Goal: Task Accomplishment & Management: Use online tool/utility

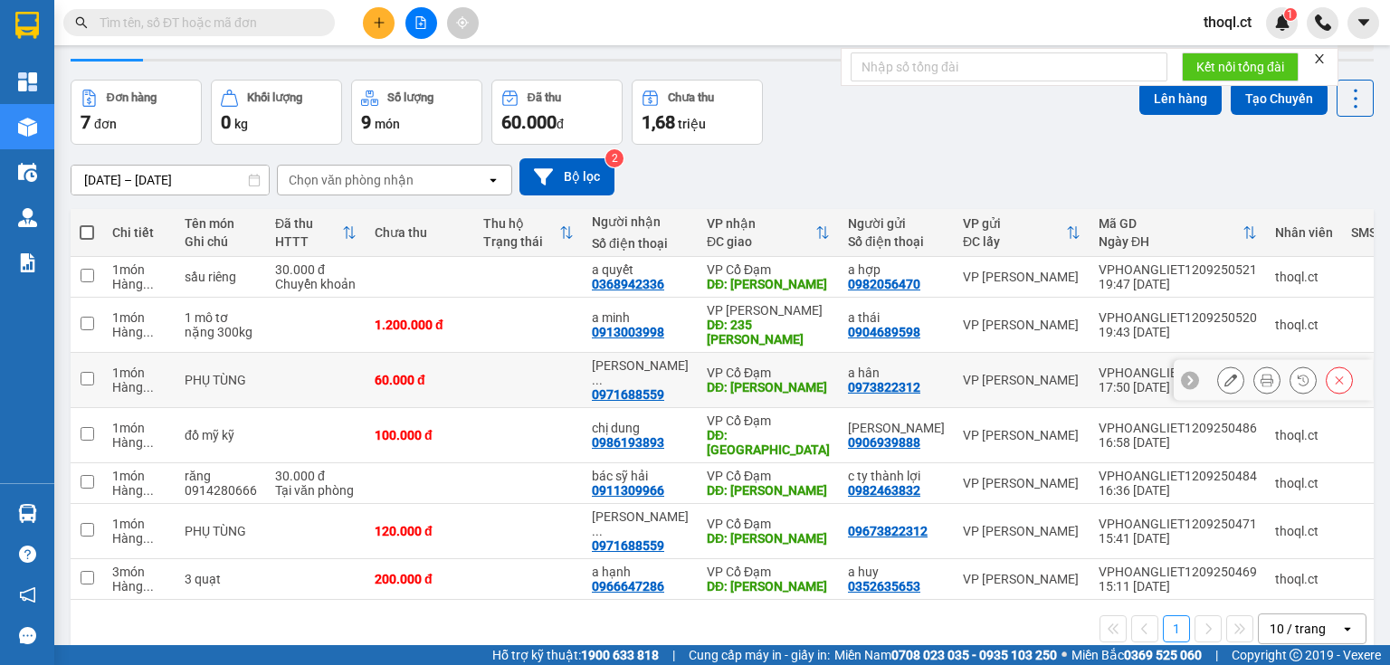
scroll to position [83, 0]
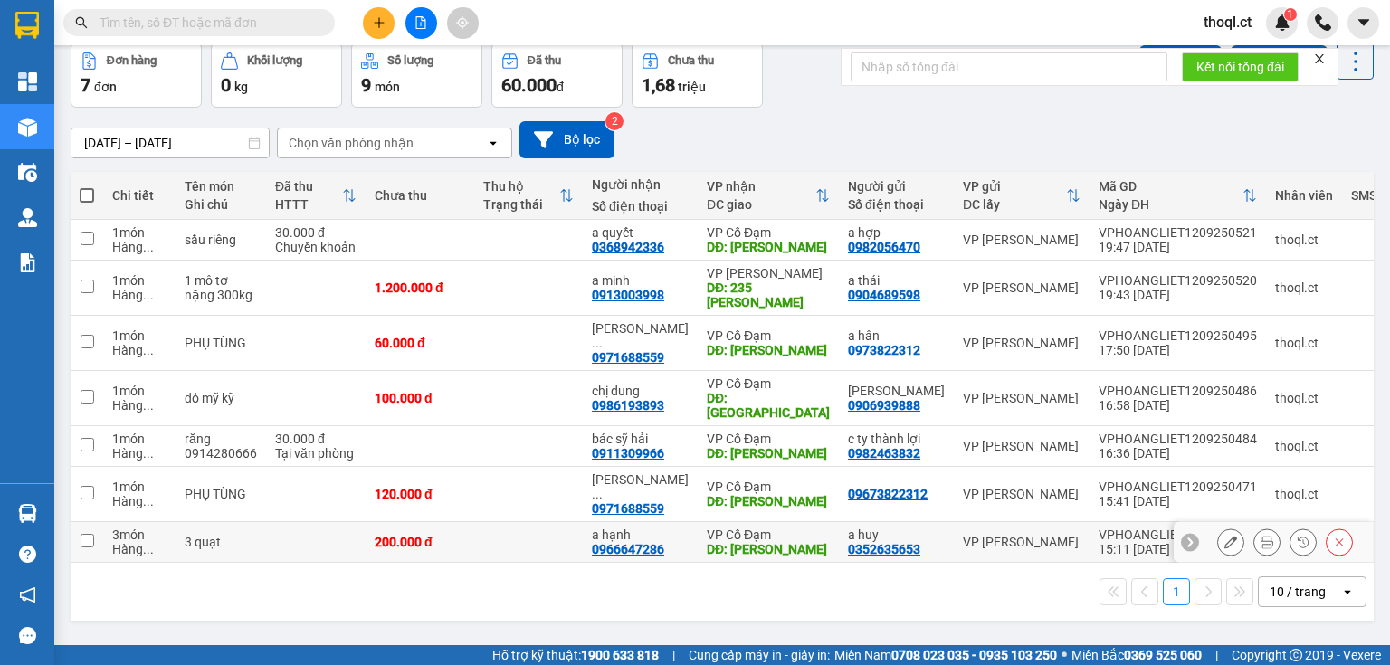
drag, startPoint x: 100, startPoint y: 520, endPoint x: 94, endPoint y: 507, distance: 14.6
click at [98, 522] on td at bounding box center [87, 542] width 33 height 41
checkbox input "true"
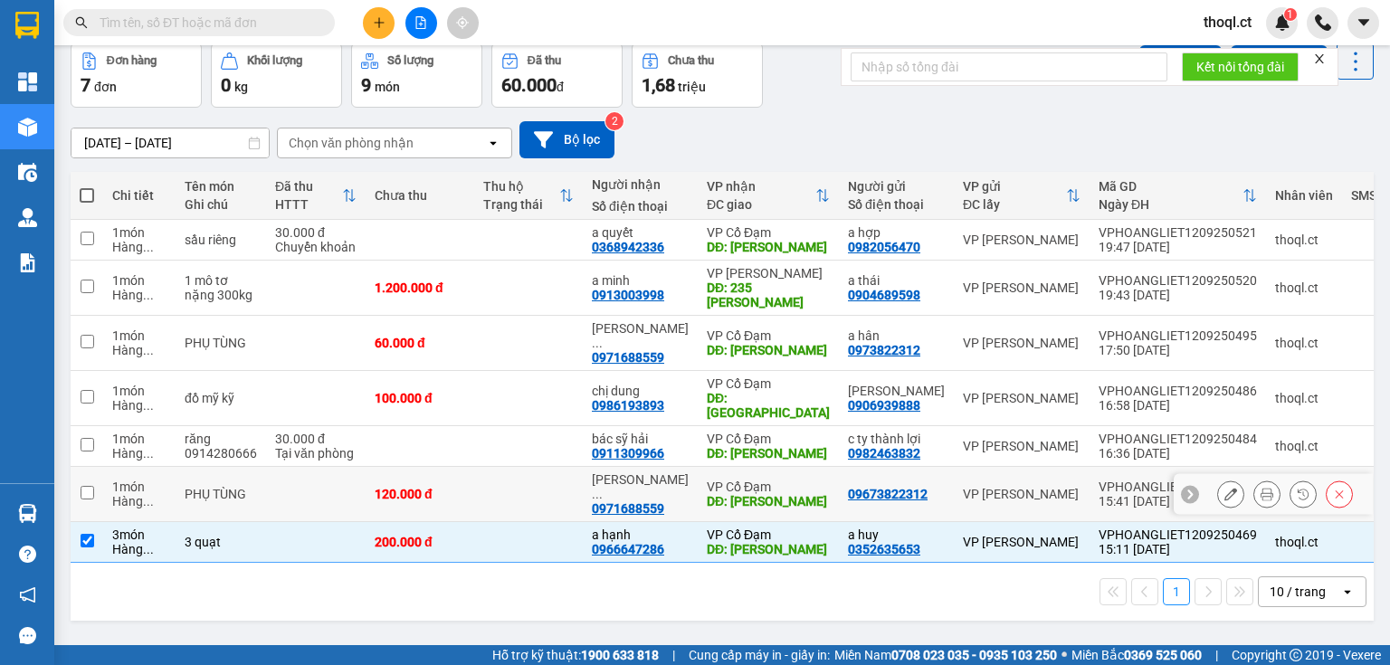
click at [94, 486] on td at bounding box center [87, 494] width 33 height 55
checkbox input "true"
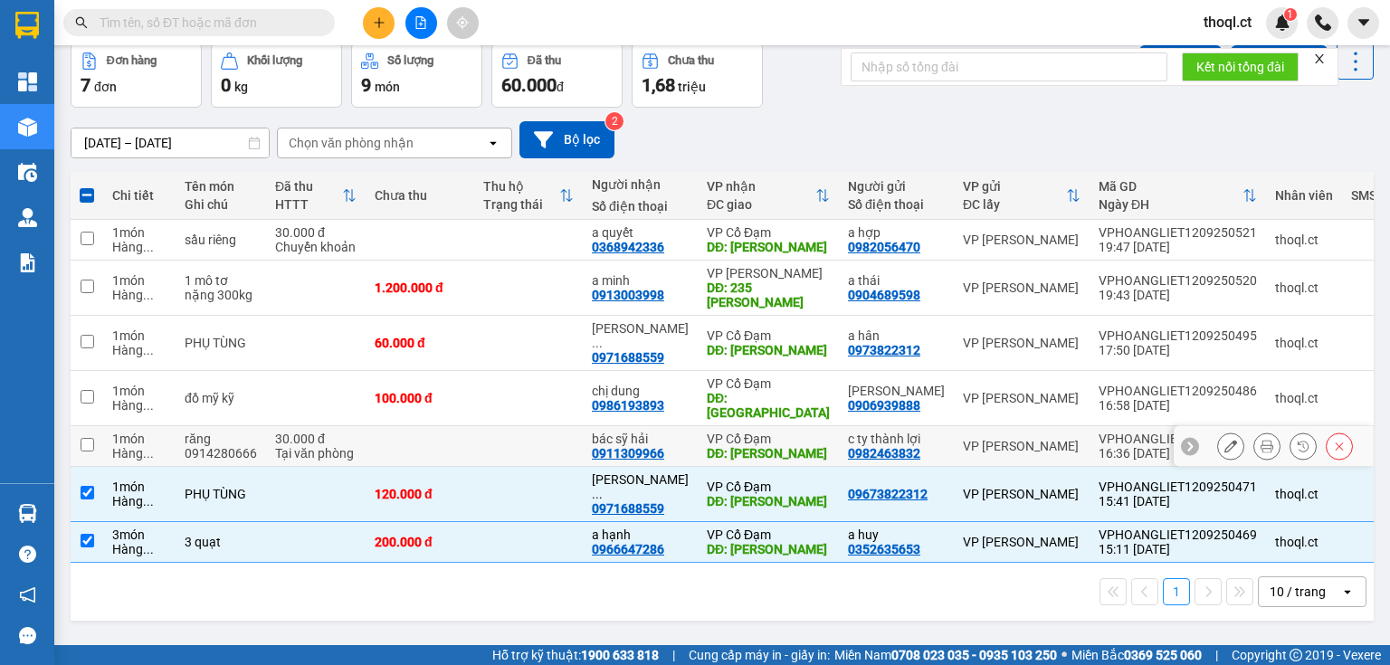
click at [96, 442] on td at bounding box center [87, 446] width 33 height 41
checkbox input "true"
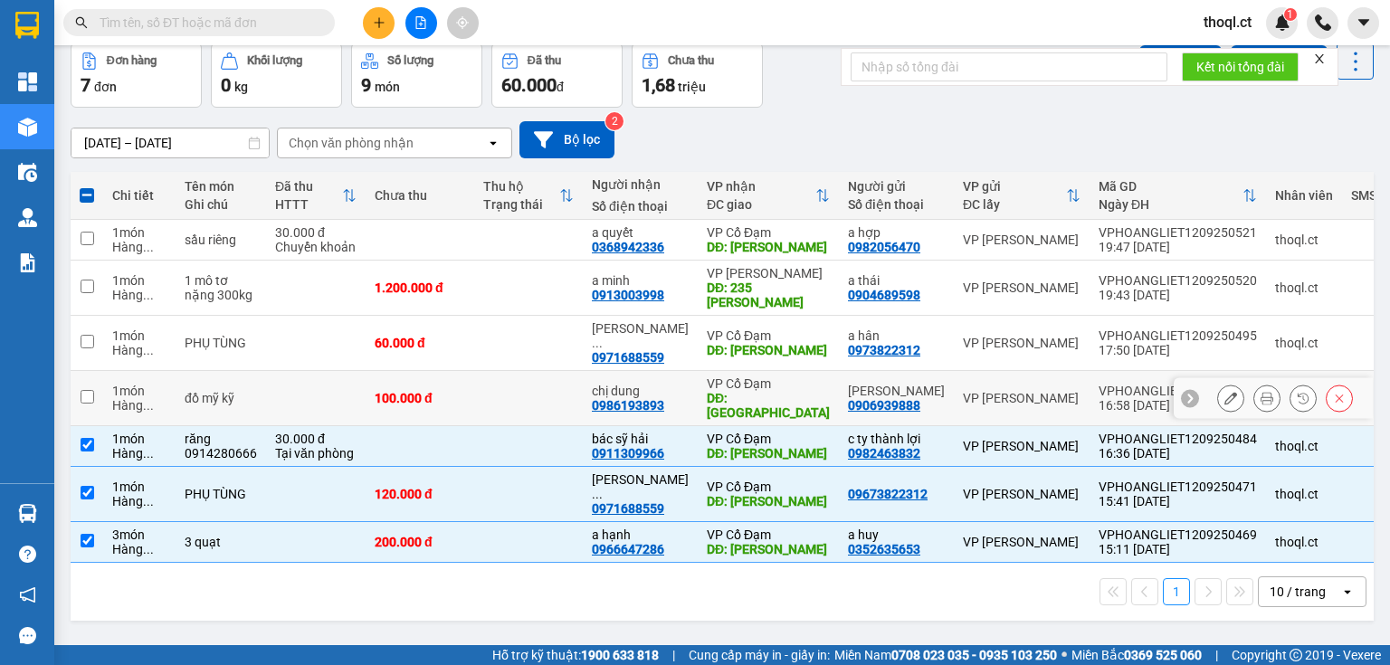
click at [91, 379] on td at bounding box center [87, 398] width 33 height 55
checkbox input "true"
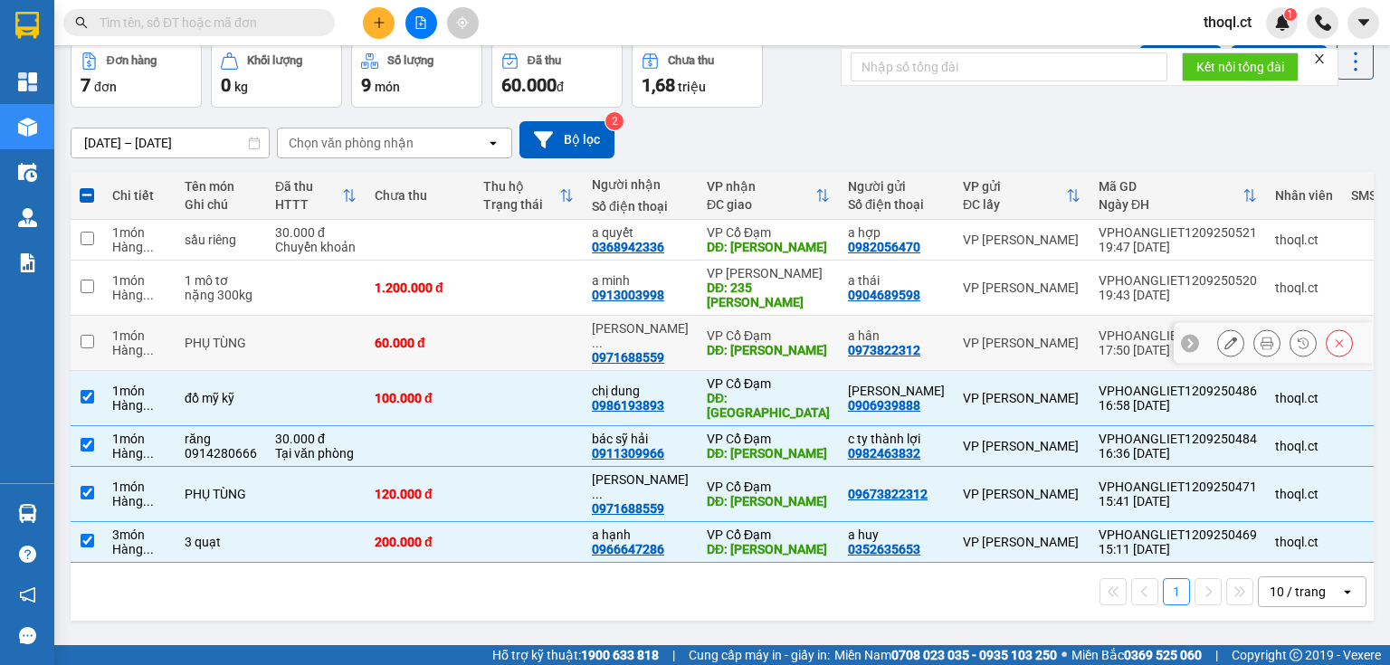
click at [91, 350] on td at bounding box center [87, 343] width 33 height 55
checkbox input "true"
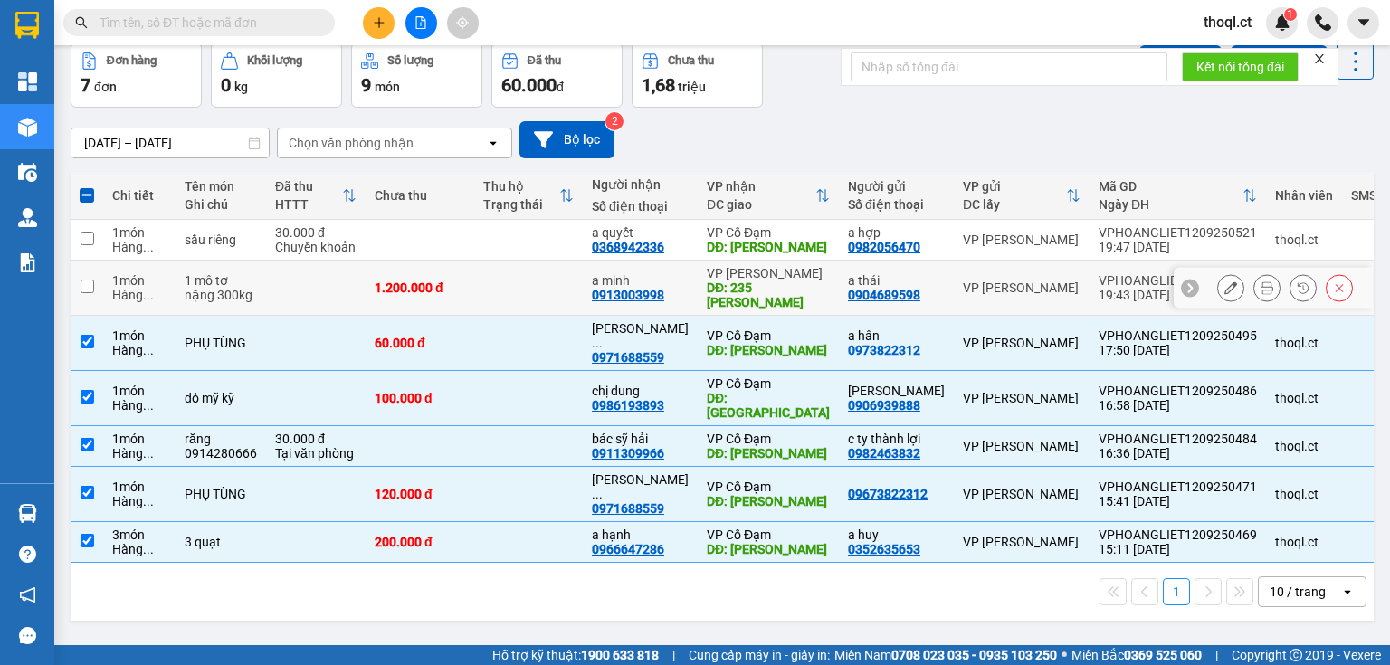
click at [93, 295] on td at bounding box center [87, 288] width 33 height 55
checkbox input "true"
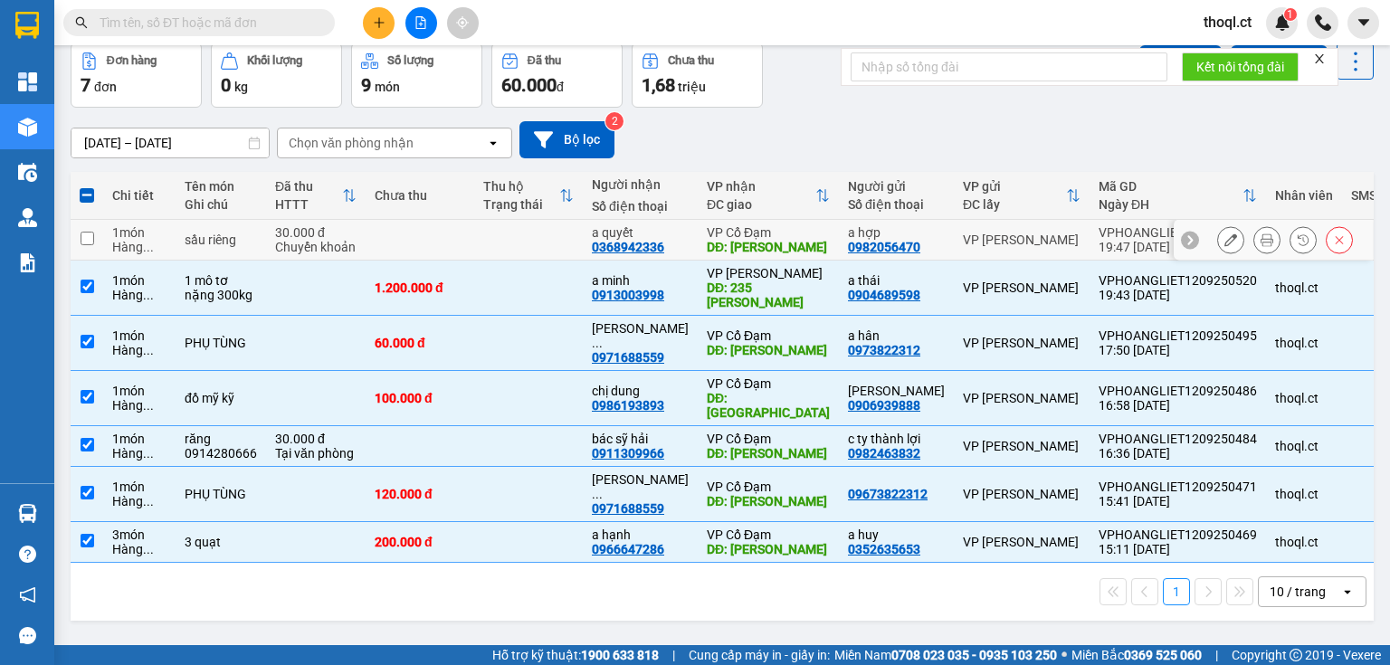
click at [94, 251] on td at bounding box center [87, 240] width 33 height 41
checkbox input "true"
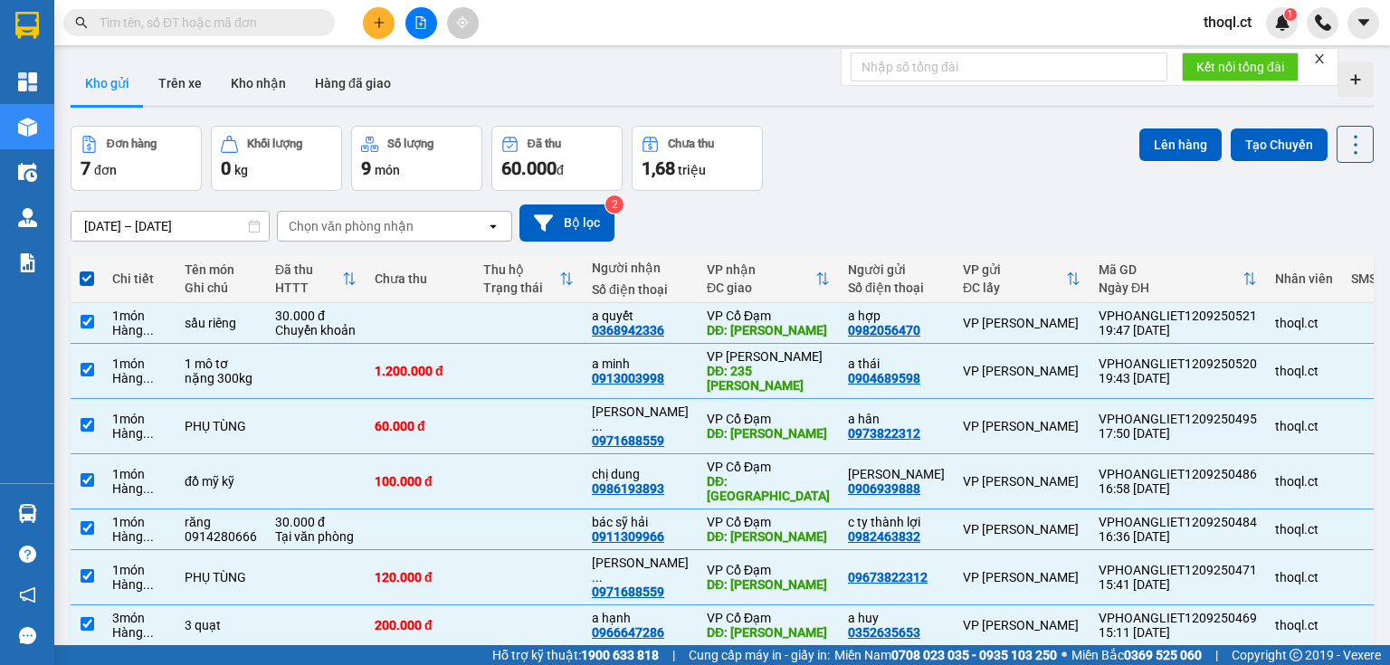
scroll to position [0, 0]
click at [1144, 151] on button "Lên hàng" at bounding box center [1181, 145] width 82 height 33
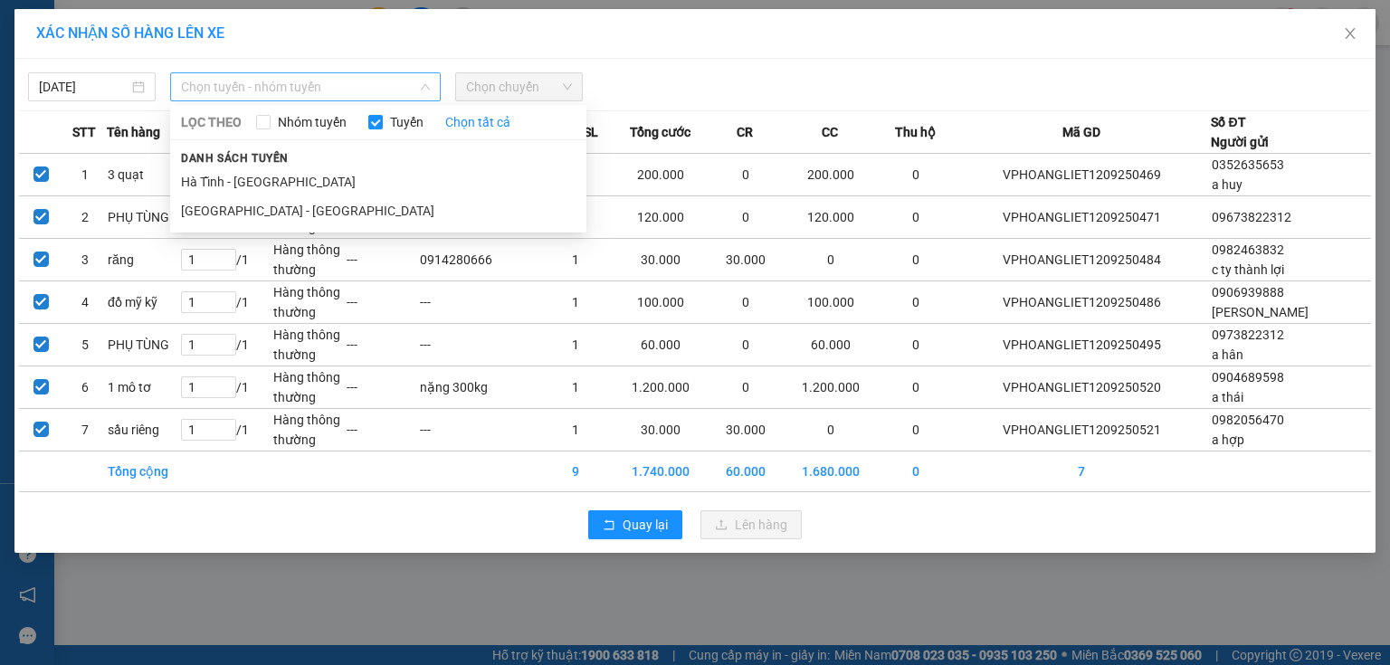
click at [395, 91] on span "Chọn tuyến - nhóm tuyến" at bounding box center [305, 86] width 249 height 27
click at [285, 208] on li "Hà Nội - Hà Tĩnh" at bounding box center [378, 210] width 416 height 29
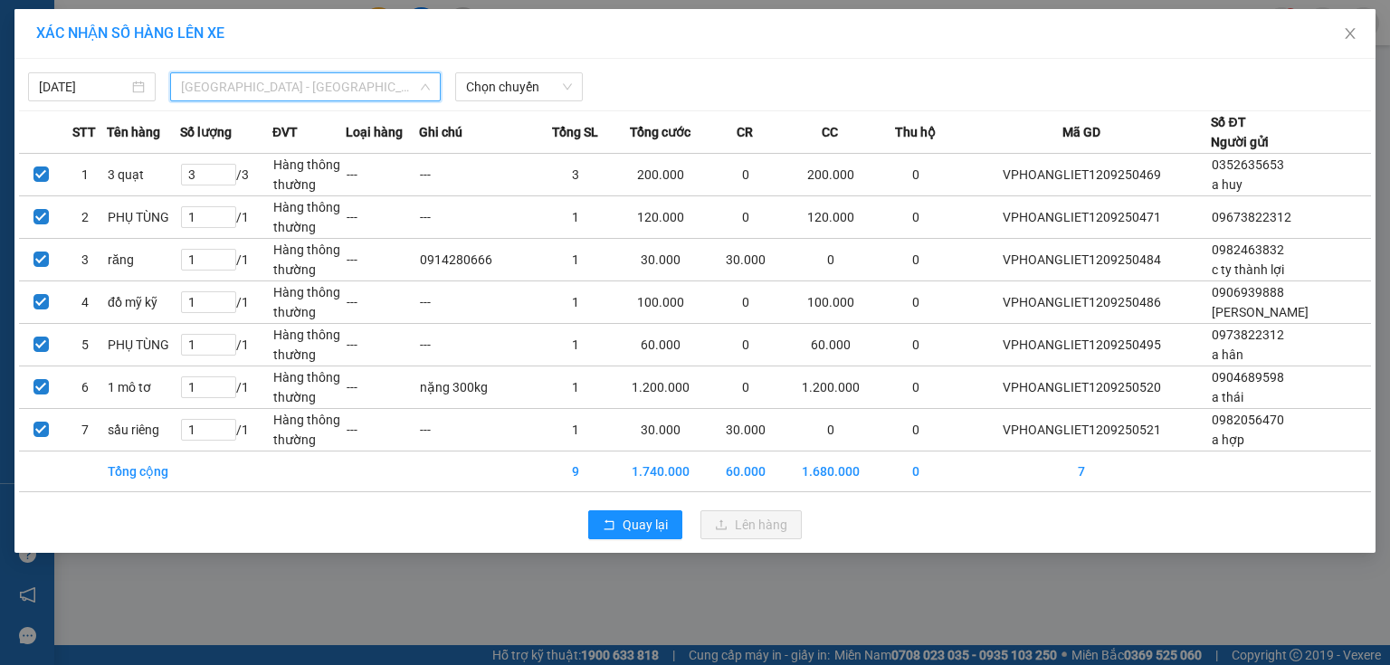
click at [417, 89] on span "Hà Nội - Hà Tĩnh" at bounding box center [305, 86] width 249 height 27
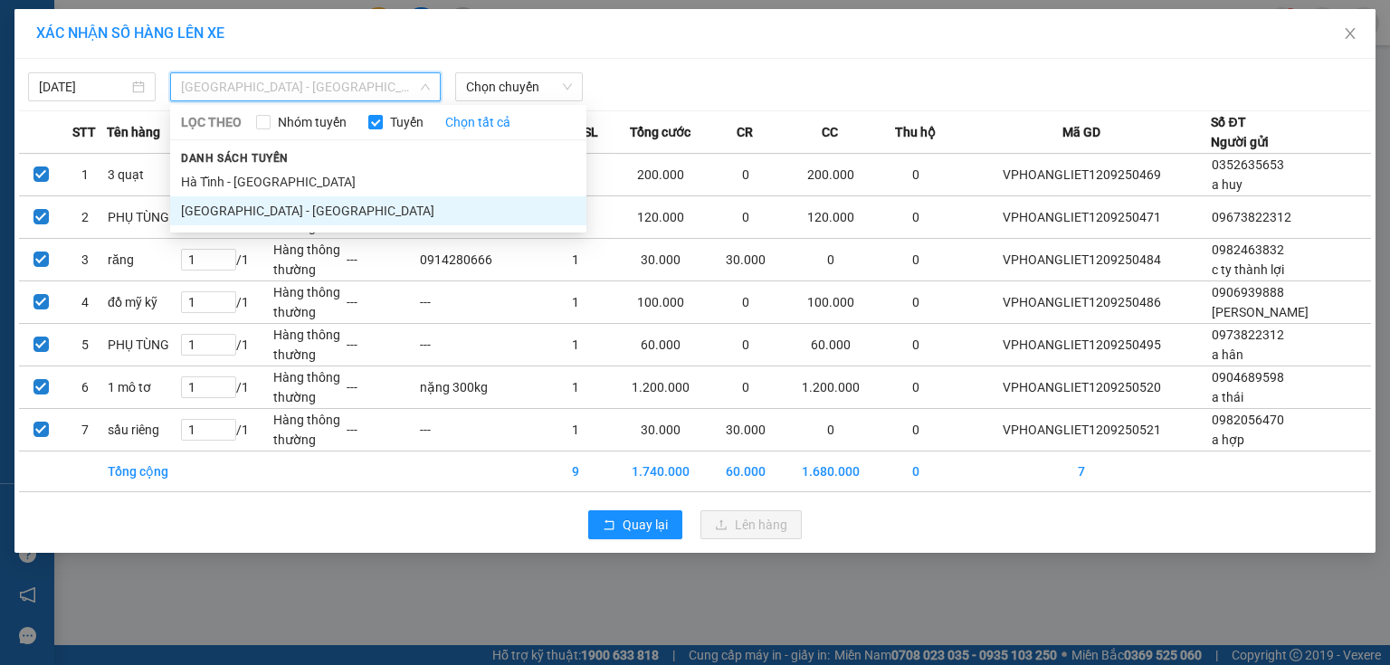
click at [342, 207] on li "Hà Nội - Hà Tĩnh" at bounding box center [378, 210] width 416 height 29
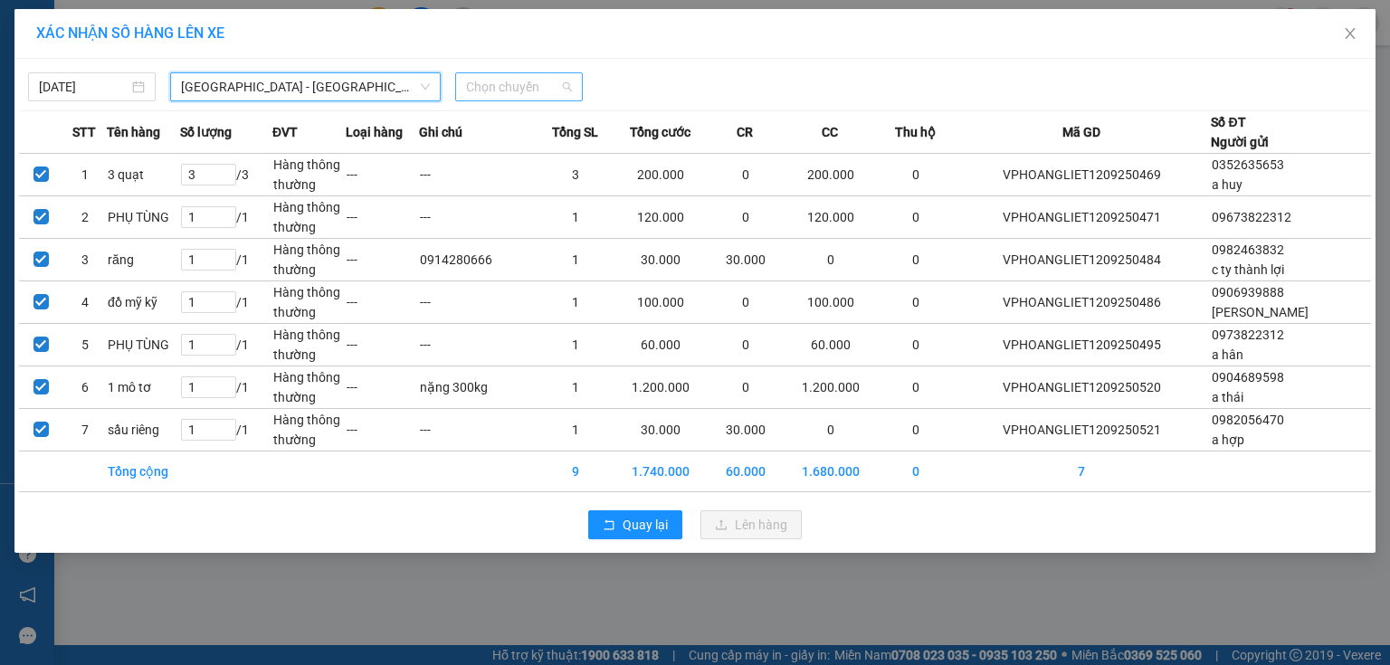
click at [534, 91] on span "Chọn chuyến" at bounding box center [519, 86] width 106 height 27
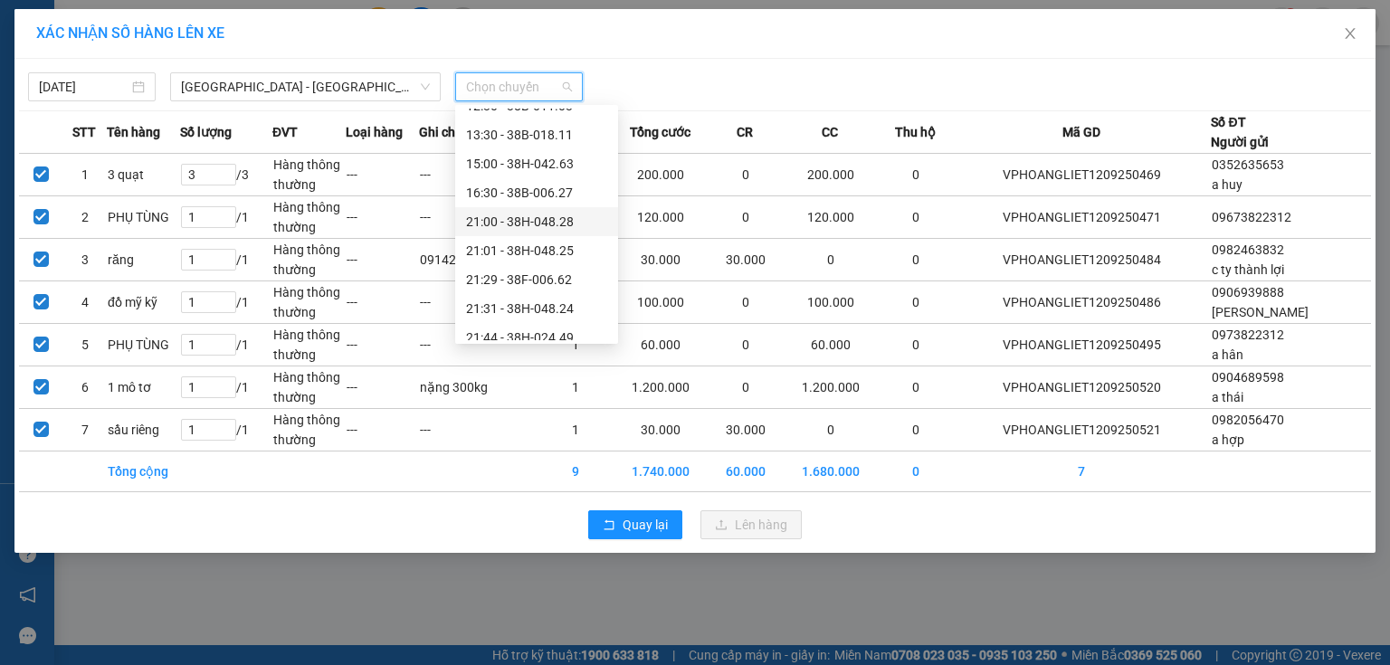
scroll to position [116, 0]
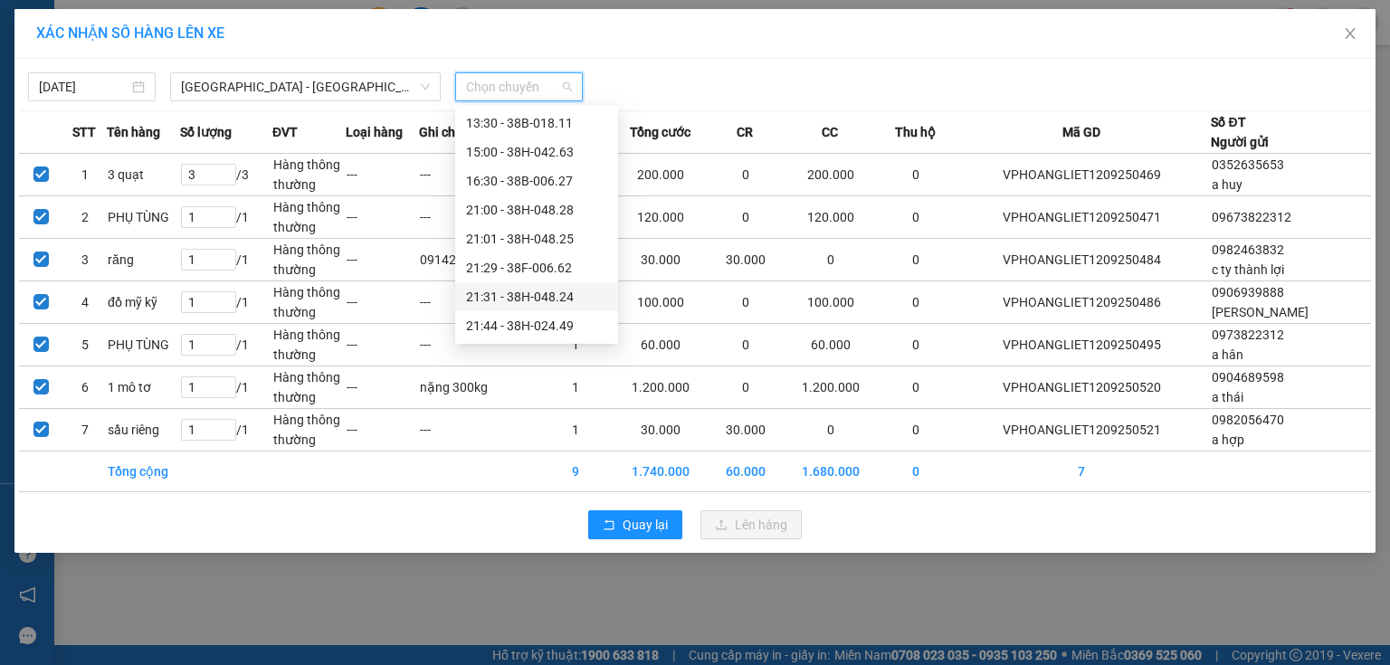
click at [558, 301] on div "21:31 - 38H-048.24" at bounding box center [536, 297] width 141 height 20
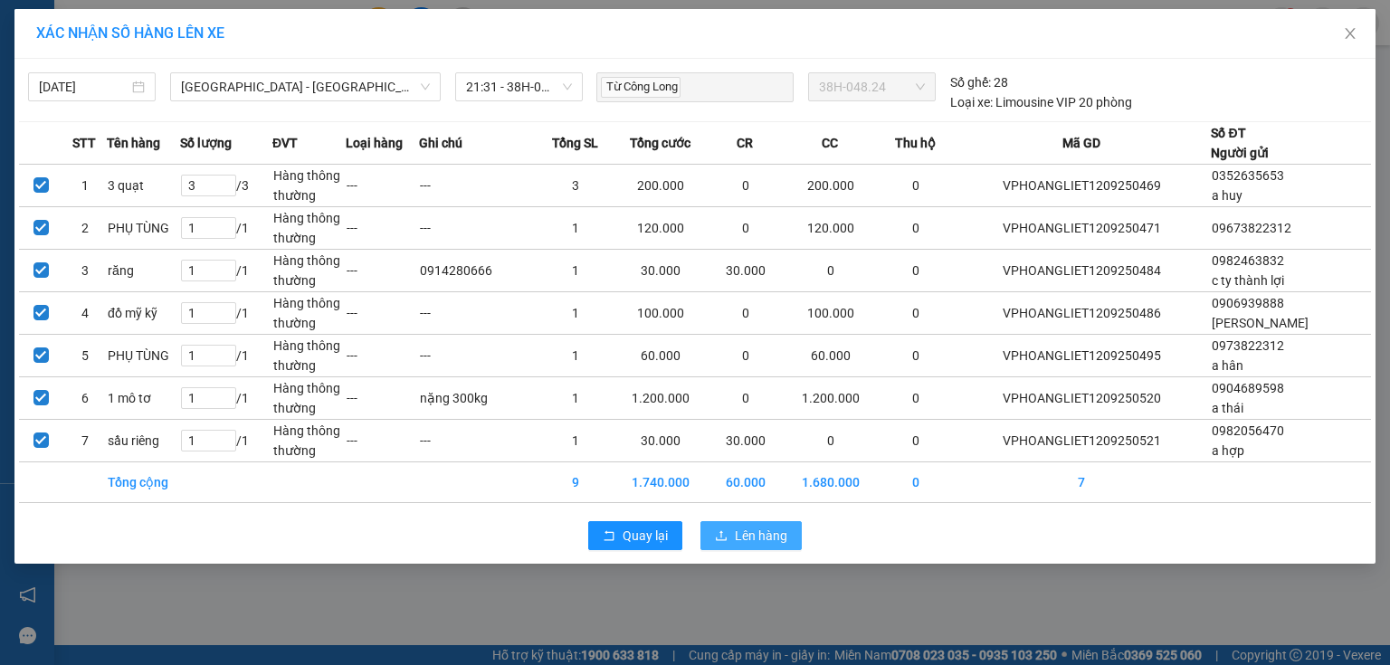
click at [739, 530] on span "Lên hàng" at bounding box center [761, 536] width 52 height 20
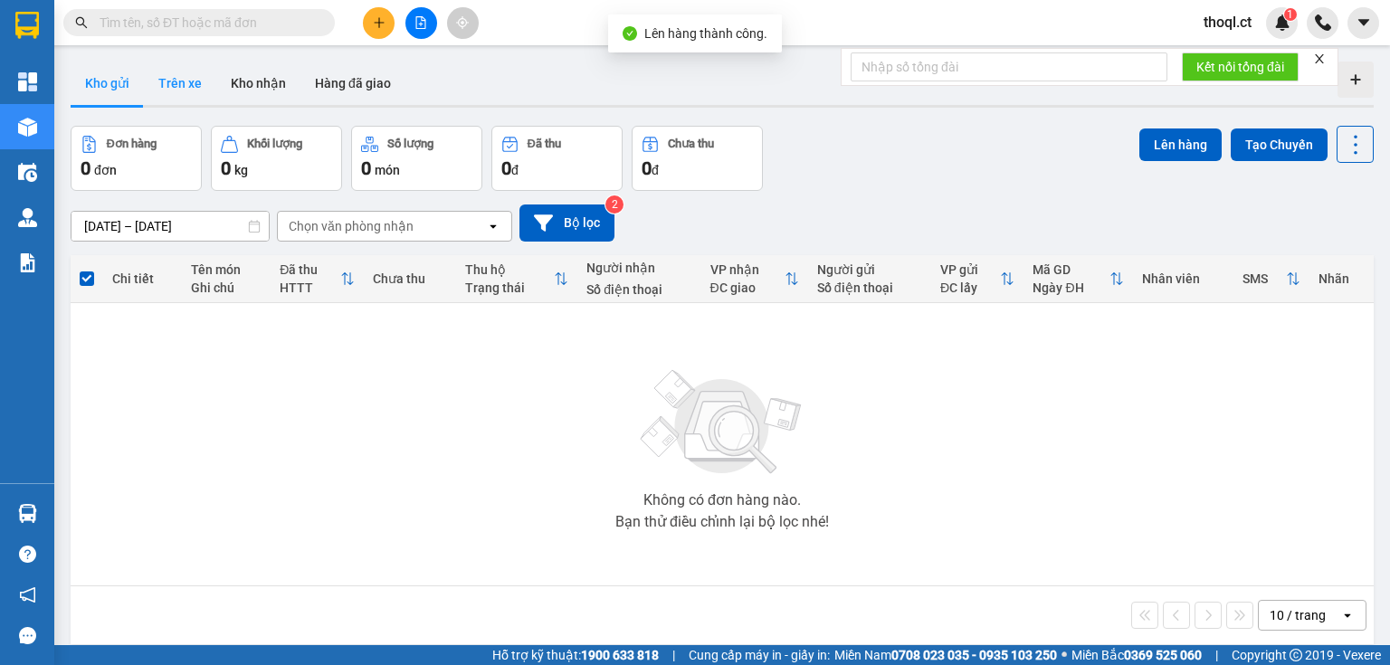
click at [185, 83] on button "Trên xe" at bounding box center [180, 83] width 72 height 43
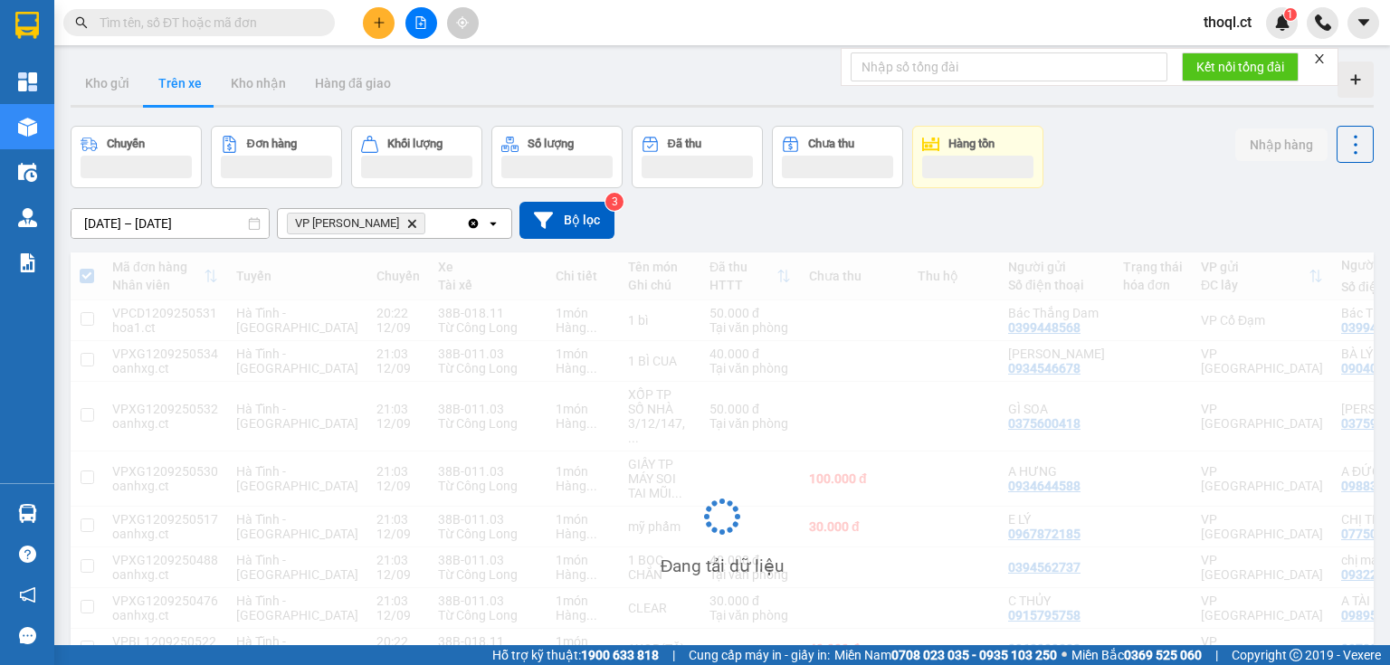
click at [408, 222] on icon "VP Hoàng Liệt, close by backspace" at bounding box center [412, 223] width 8 height 8
click at [380, 221] on div "Chọn văn phòng nhận" at bounding box center [351, 224] width 125 height 18
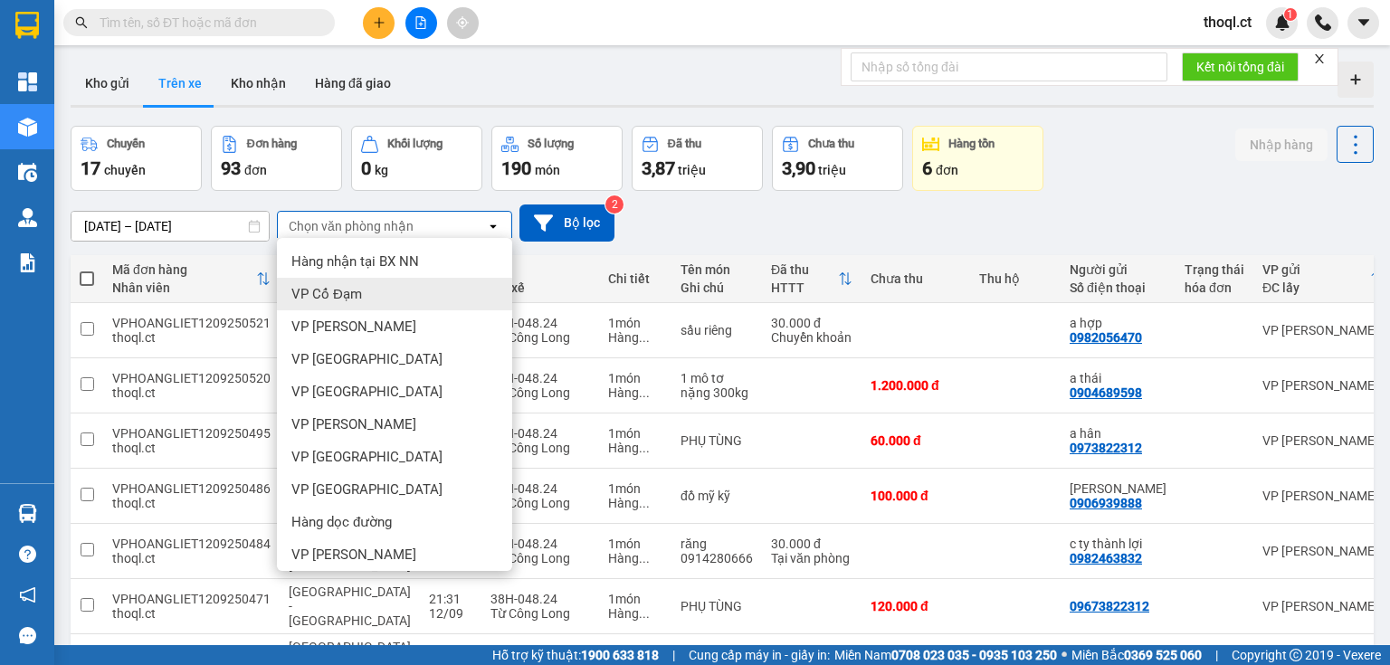
click at [366, 295] on div "VP Cổ Đạm" at bounding box center [394, 294] width 235 height 33
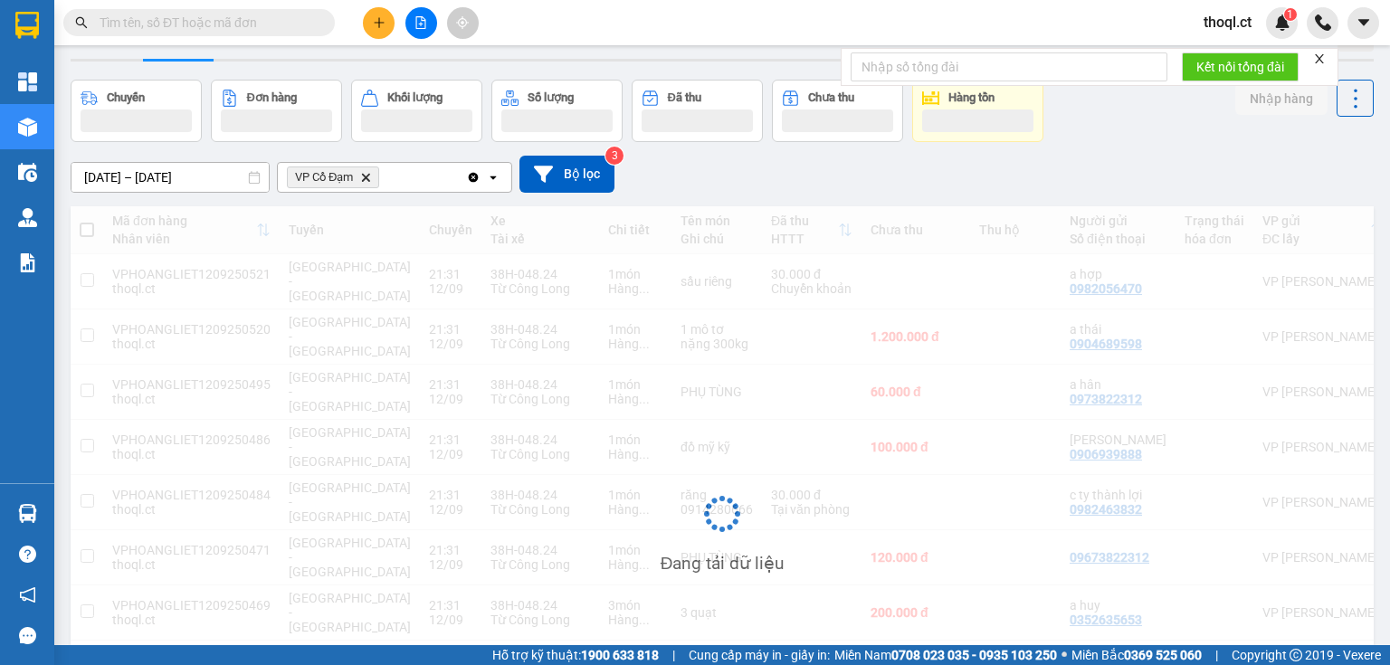
scroll to position [72, 0]
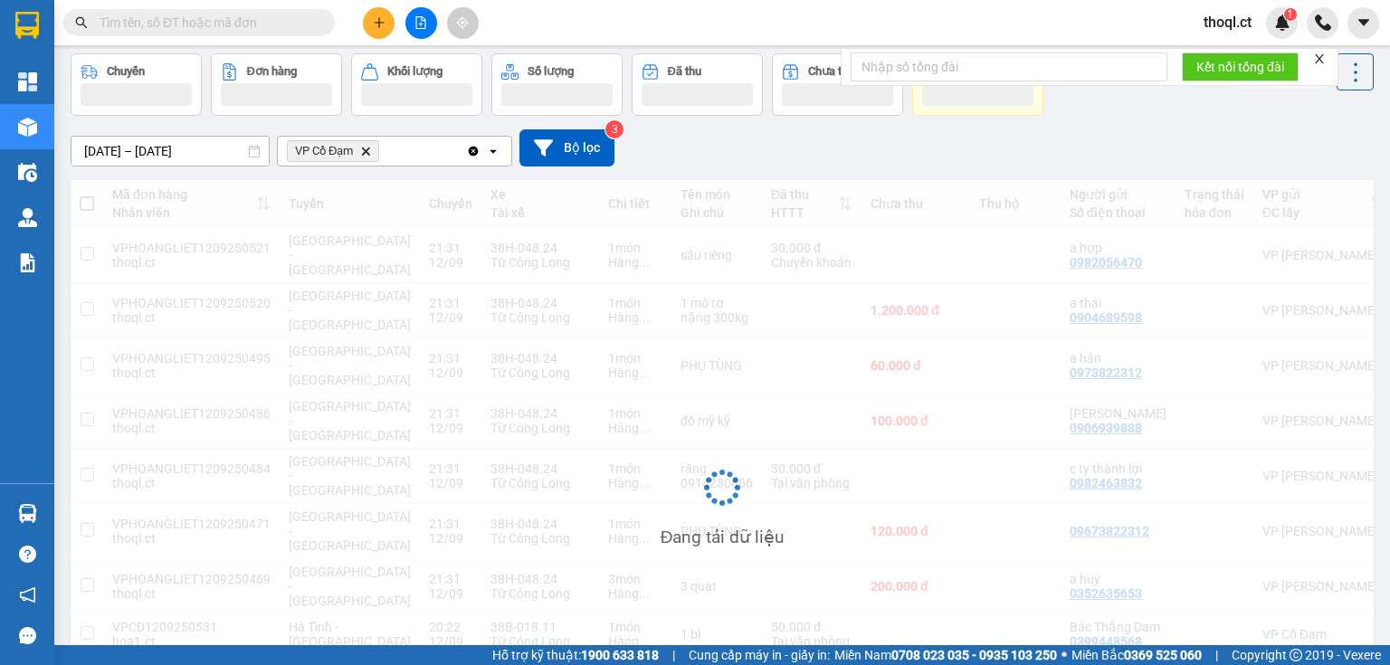
click at [436, 157] on div "VP Cổ Đạm Delete" at bounding box center [372, 151] width 188 height 29
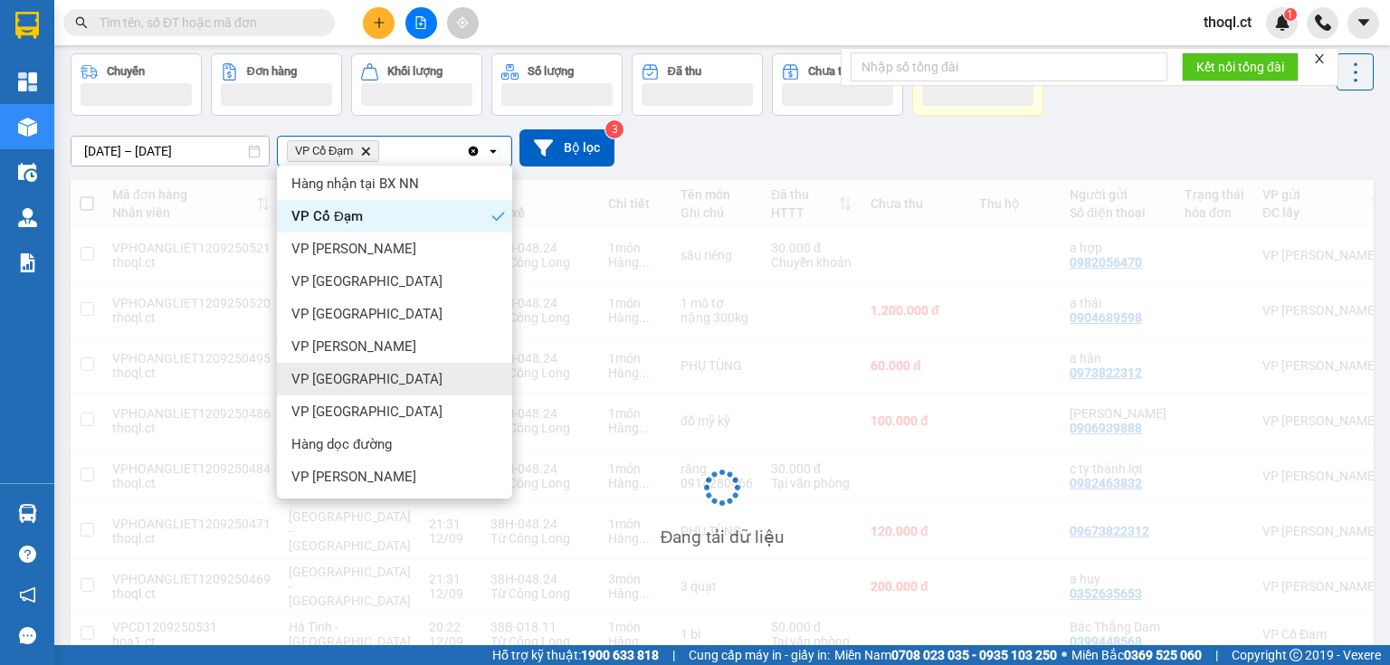
scroll to position [7, 0]
click at [383, 334] on div "VP [PERSON_NAME]" at bounding box center [394, 345] width 235 height 33
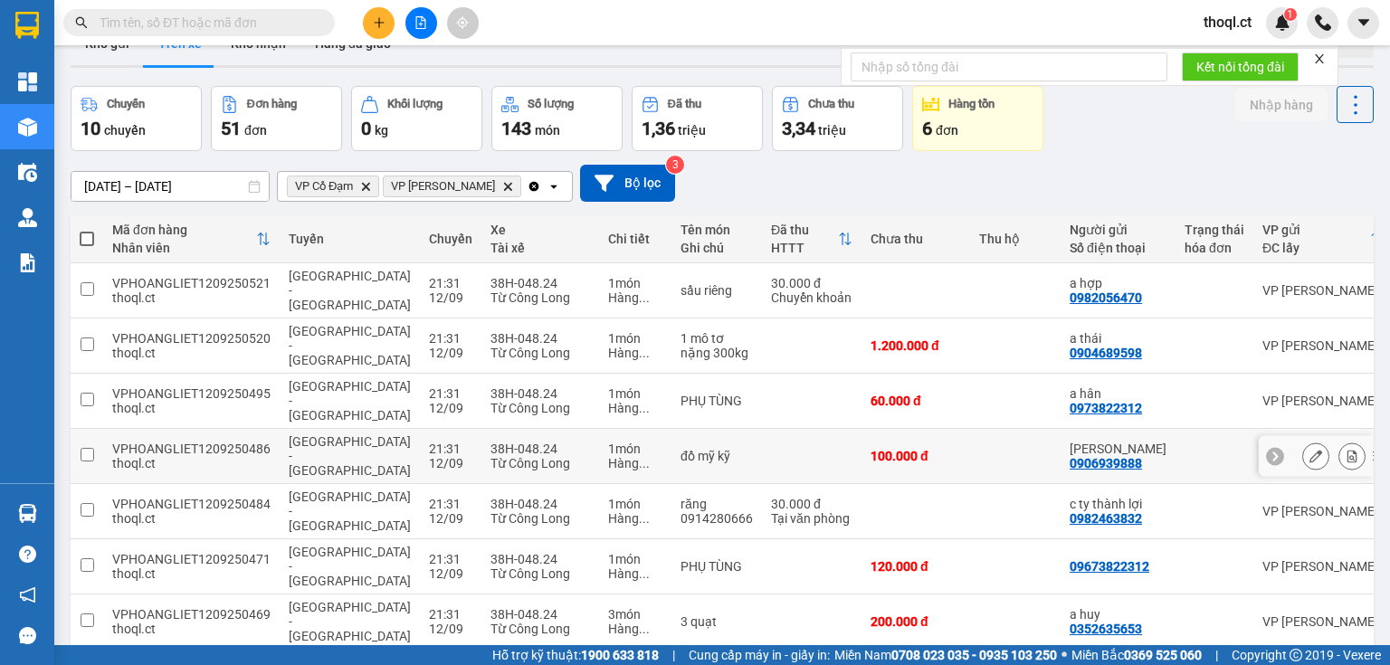
scroll to position [0, 0]
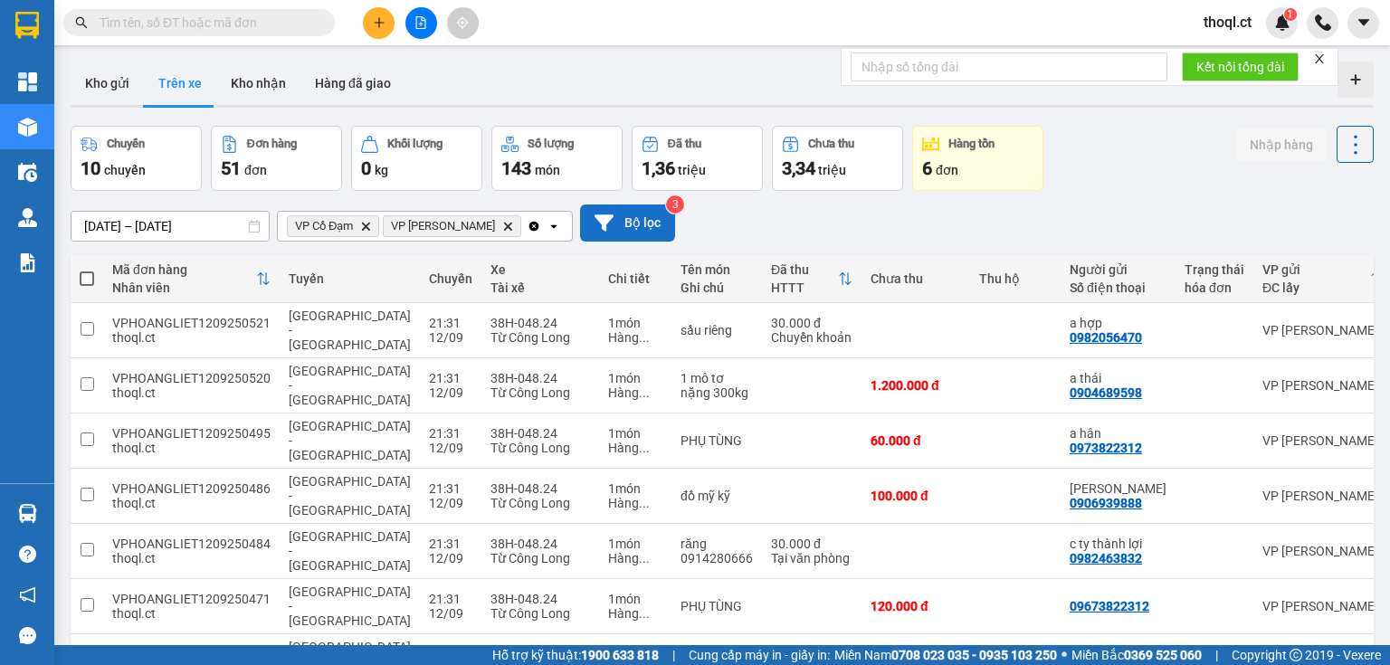
click at [597, 228] on button "Bộ lọc" at bounding box center [627, 223] width 95 height 37
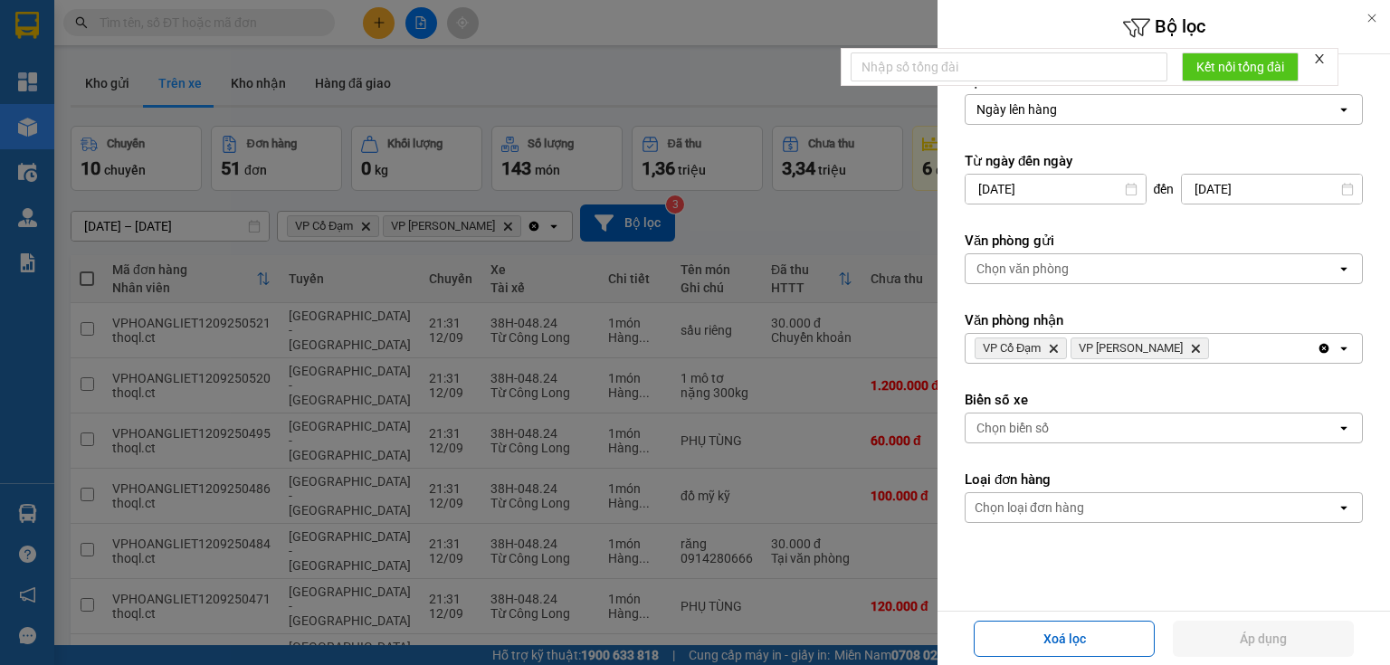
click at [1019, 427] on div "Chọn biển số" at bounding box center [1013, 428] width 72 height 18
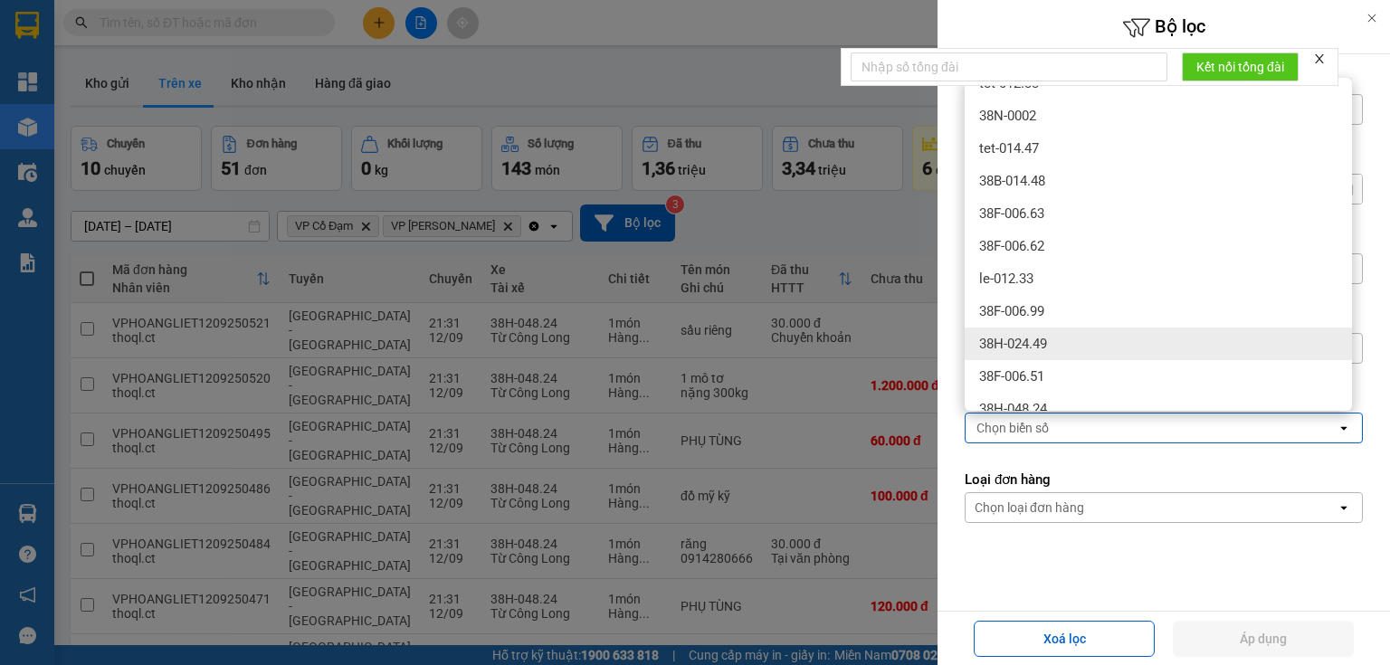
scroll to position [561, 0]
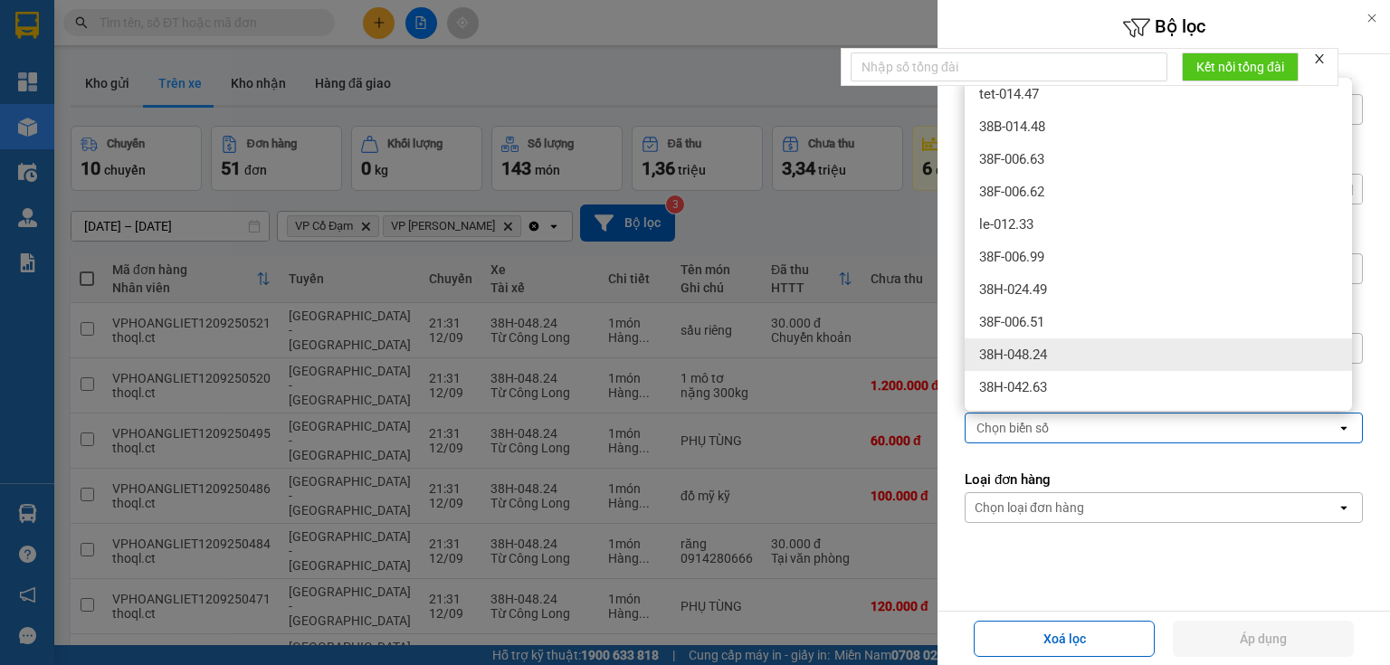
click at [1045, 344] on div "38H-048.24" at bounding box center [1158, 355] width 387 height 33
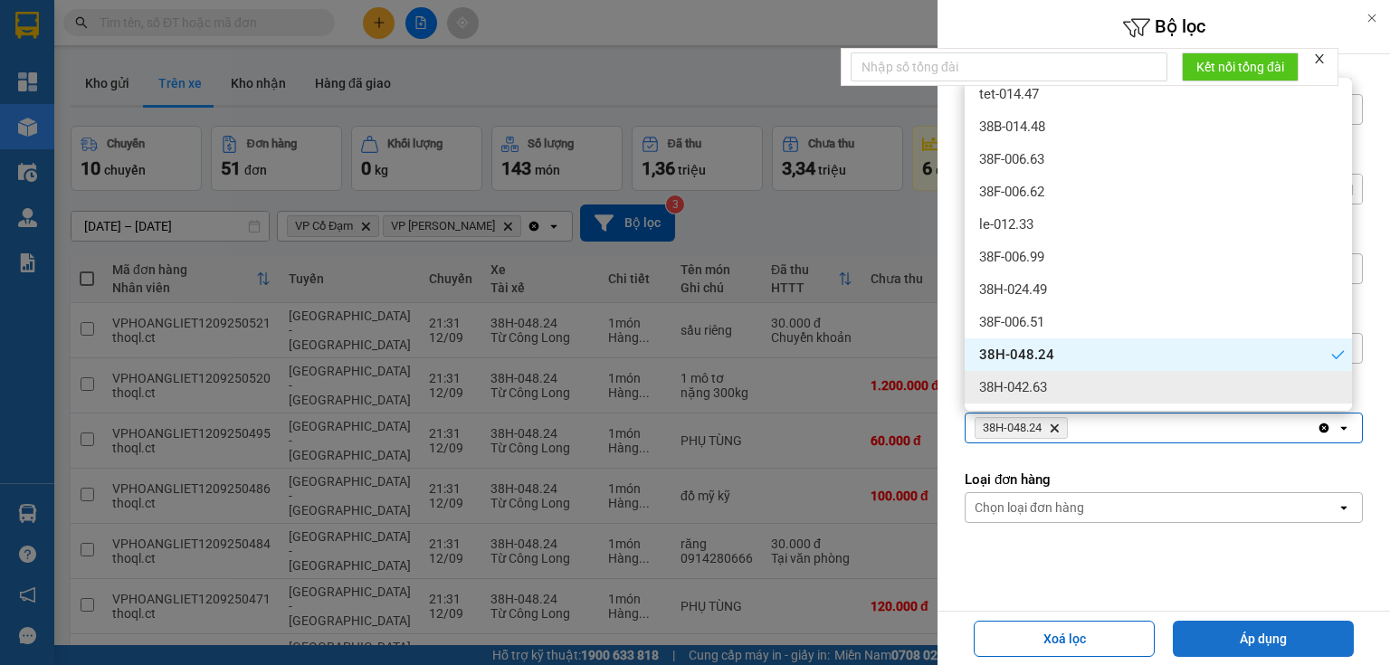
click at [1213, 638] on button "Áp dụng" at bounding box center [1263, 639] width 181 height 36
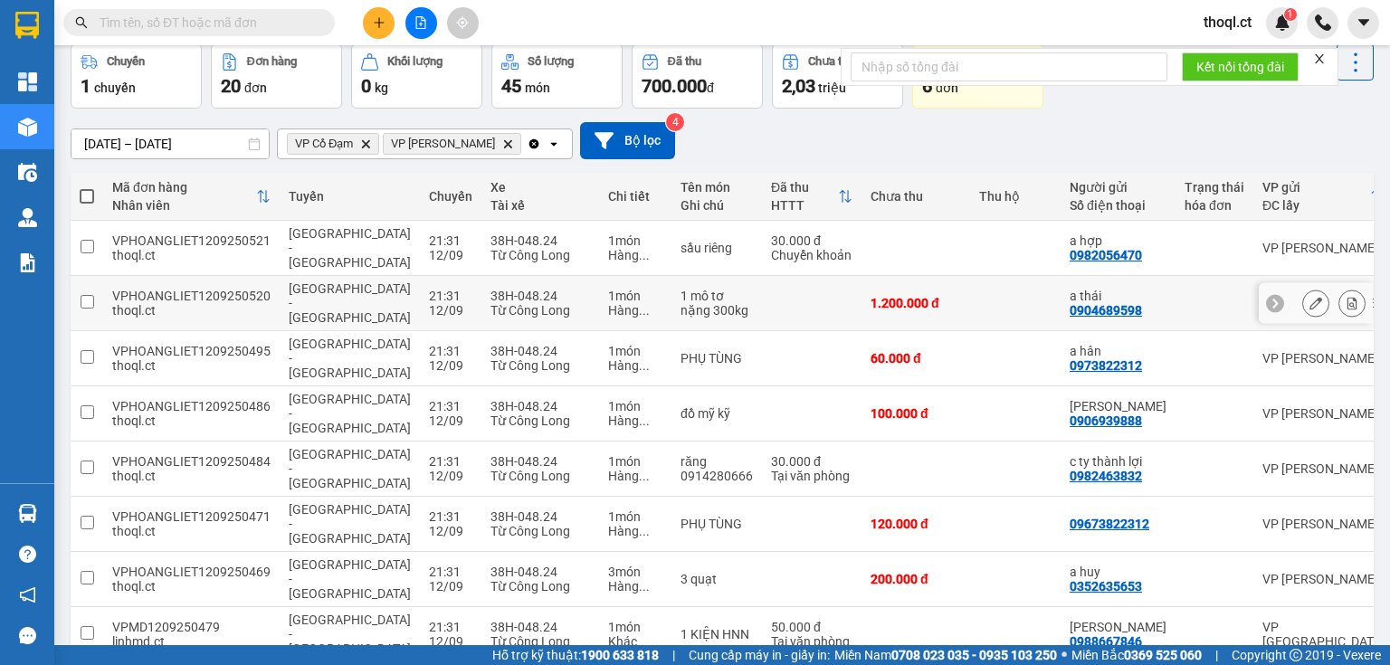
scroll to position [186, 0]
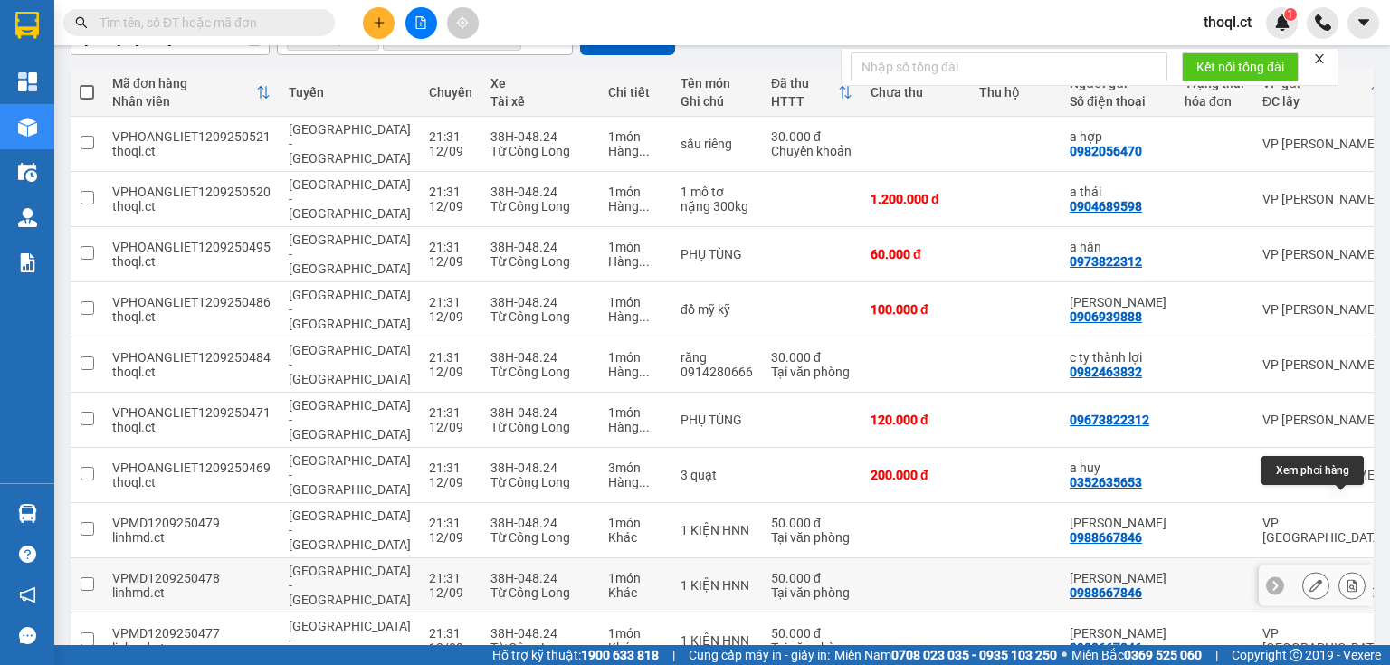
click at [1340, 570] on button at bounding box center [1352, 586] width 25 height 32
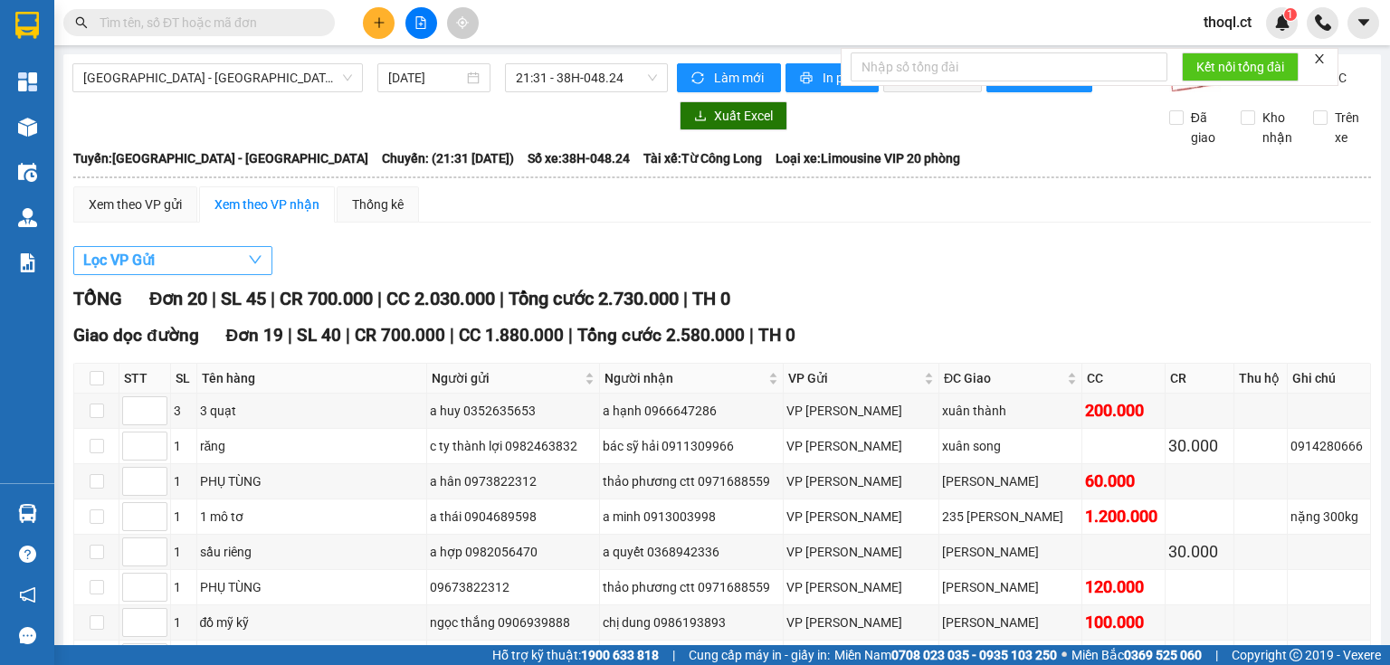
click at [239, 263] on button "Lọc VP Gửi" at bounding box center [172, 260] width 199 height 29
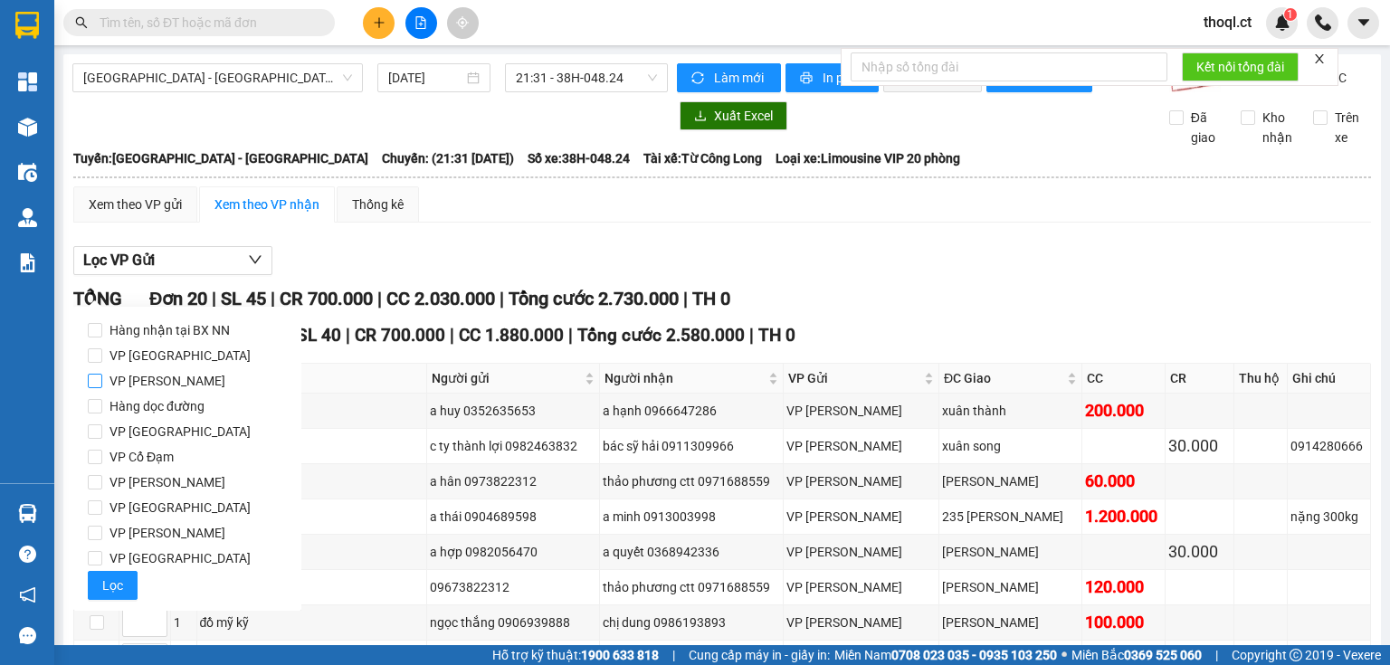
click at [109, 387] on span "VP [PERSON_NAME]" at bounding box center [167, 380] width 130 height 25
click at [102, 387] on input "VP [PERSON_NAME]" at bounding box center [95, 381] width 14 height 14
checkbox input "true"
click at [117, 579] on span "Lọc" at bounding box center [112, 586] width 21 height 20
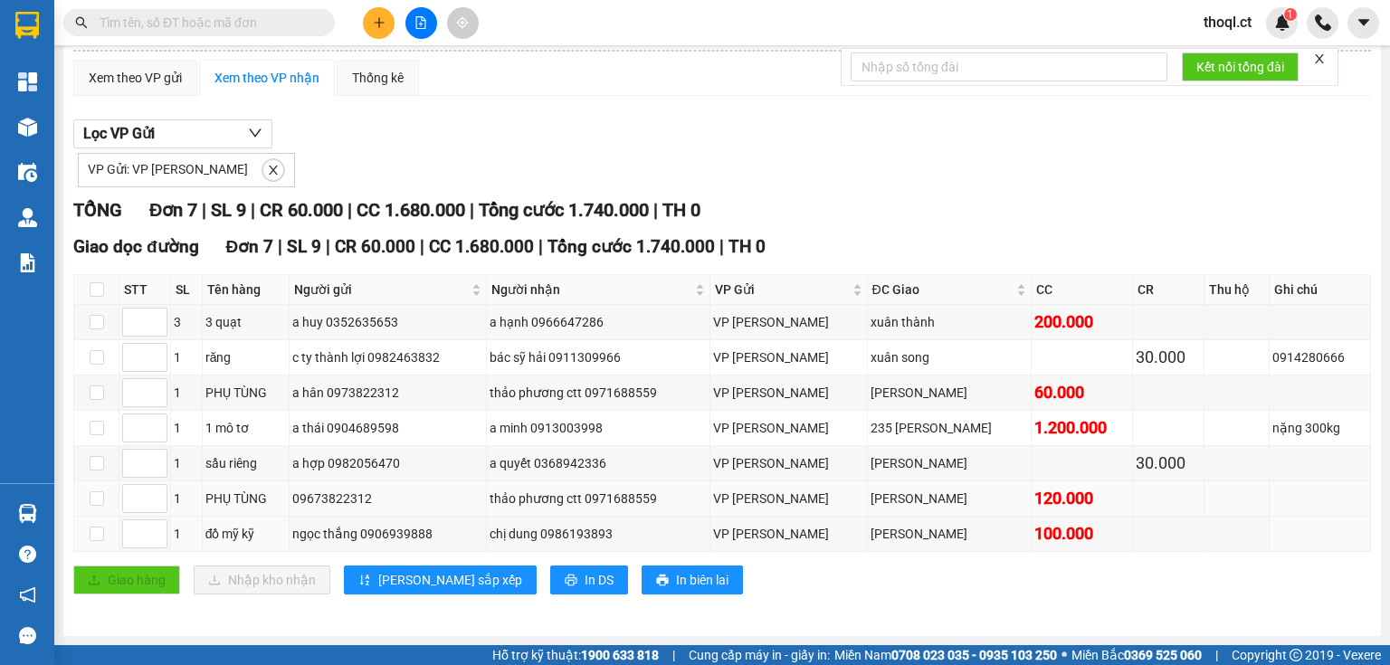
scroll to position [137, 0]
click at [550, 587] on button "In DS" at bounding box center [589, 580] width 78 height 29
click at [585, 572] on span "In DS" at bounding box center [599, 580] width 29 height 20
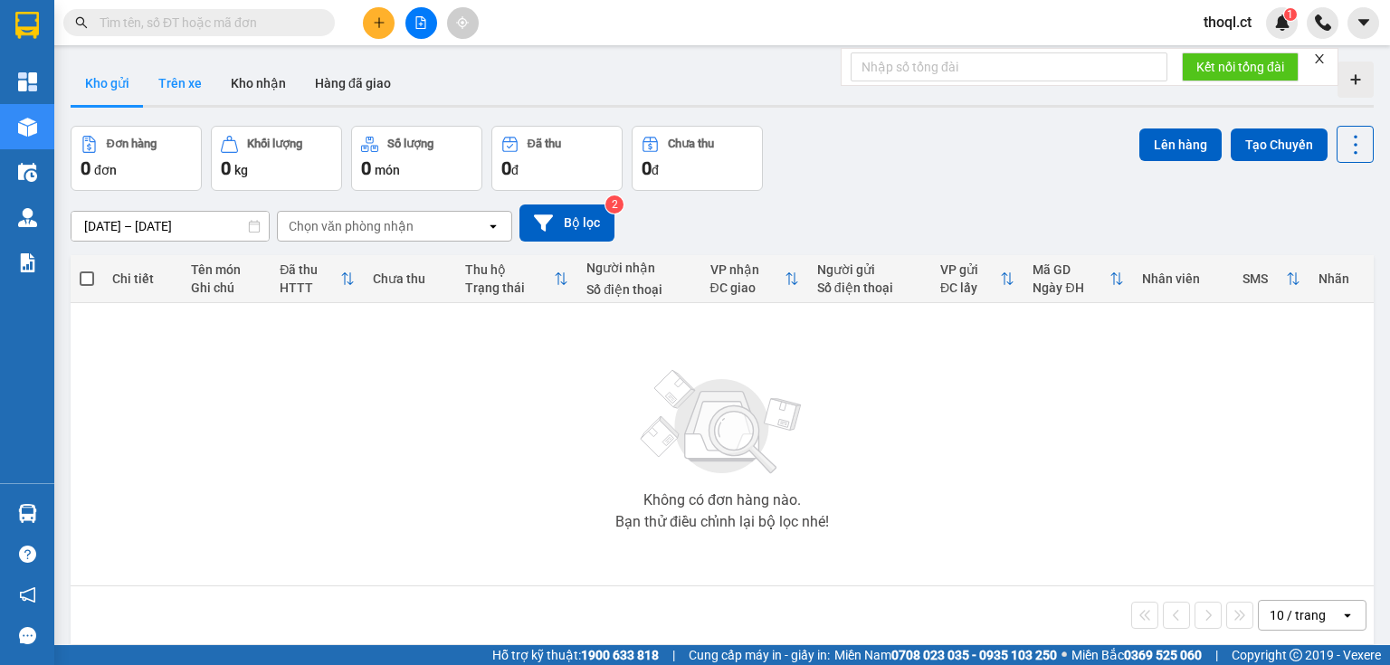
click at [185, 85] on button "Trên xe" at bounding box center [180, 83] width 72 height 43
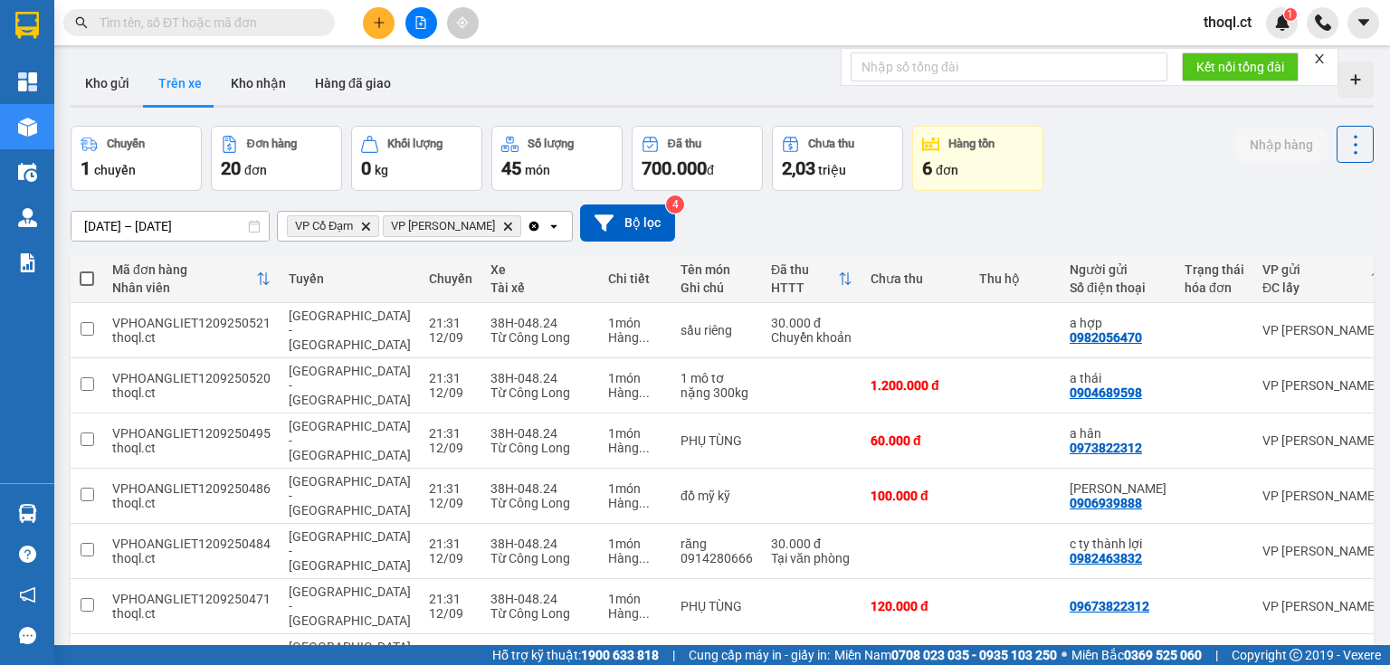
click at [504, 226] on icon "VP Hồng Lĩnh, close by backspace" at bounding box center [508, 226] width 8 height 8
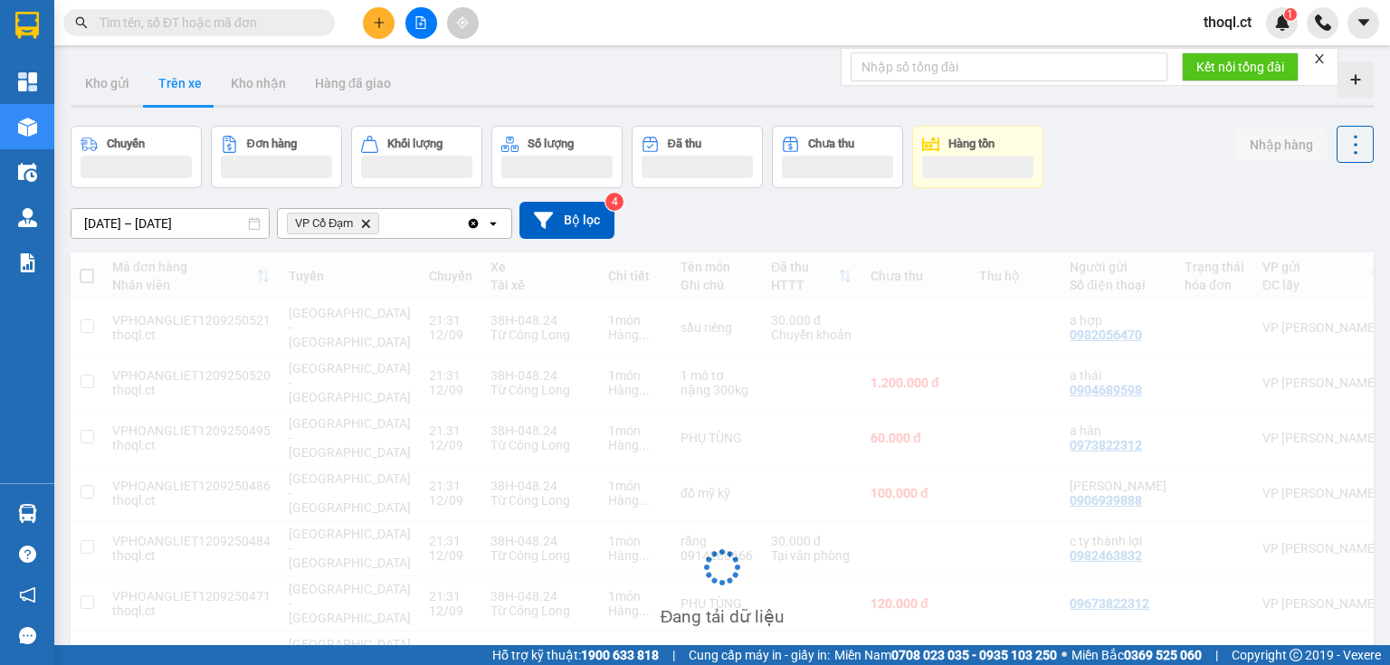
click at [369, 227] on icon "Delete" at bounding box center [365, 223] width 11 height 11
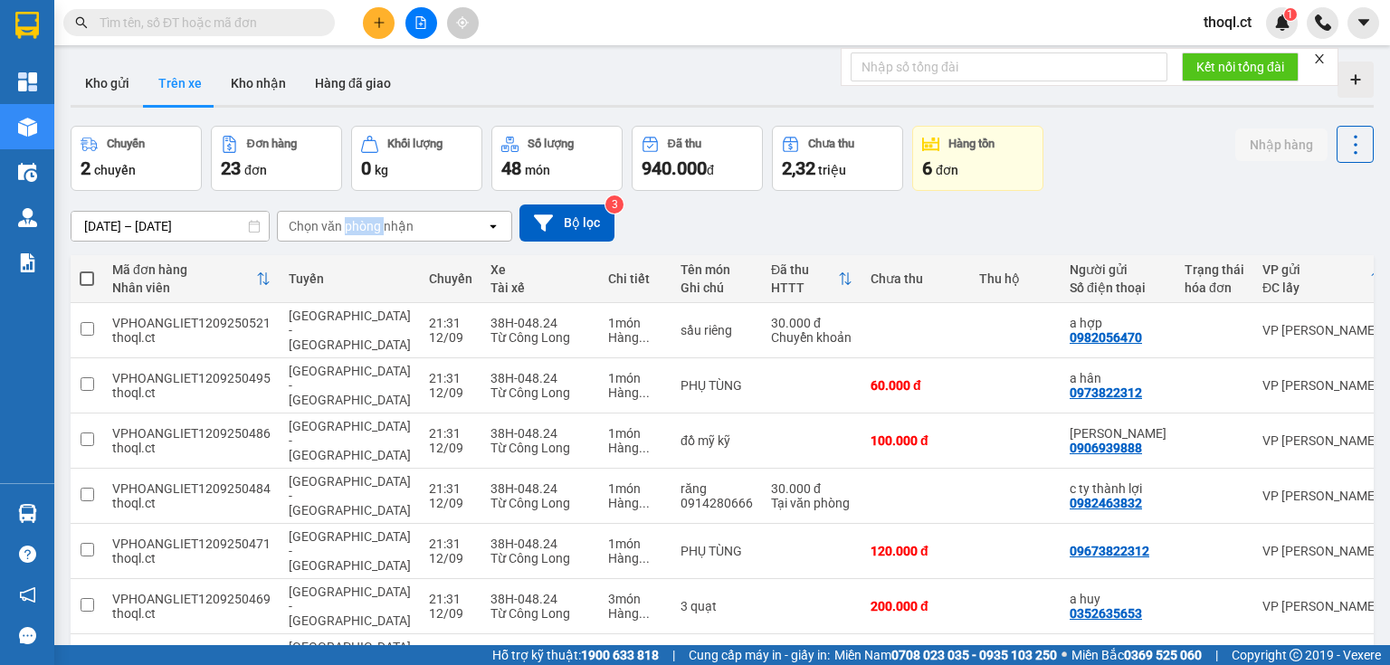
click at [369, 227] on div "Chọn văn phòng nhận" at bounding box center [351, 226] width 125 height 18
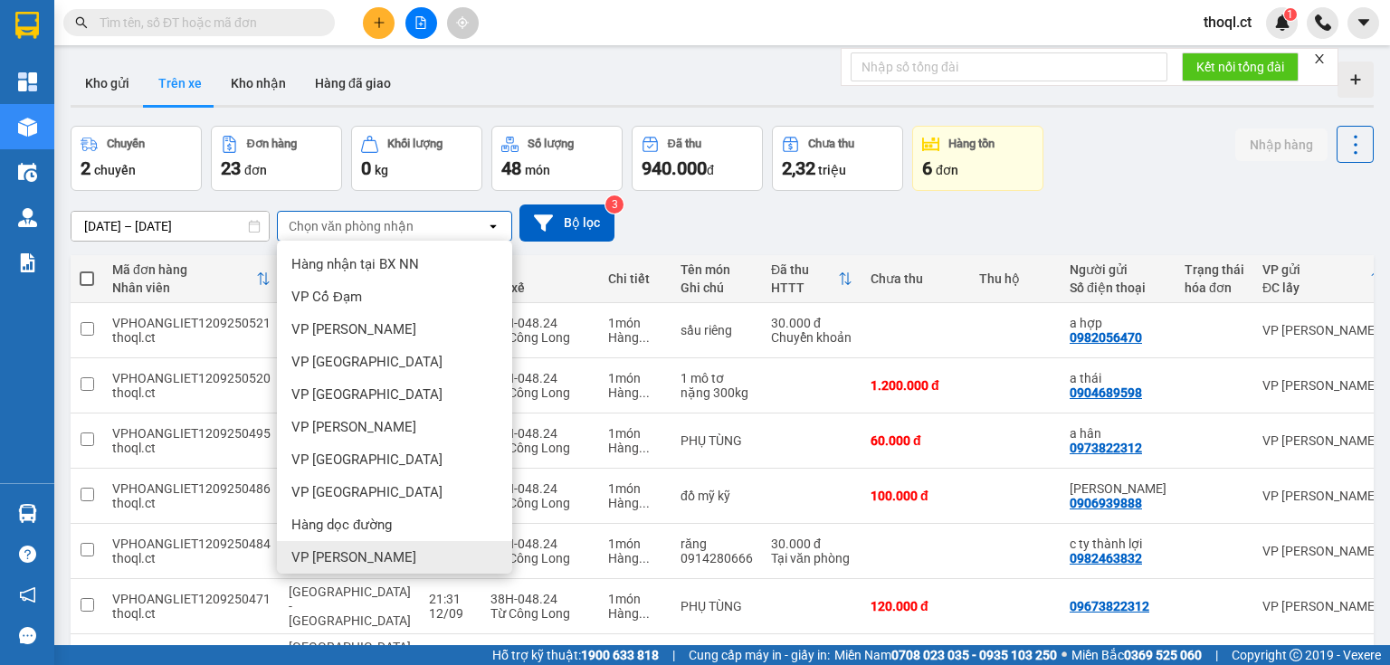
click at [344, 556] on span "VP [PERSON_NAME]" at bounding box center [353, 558] width 125 height 18
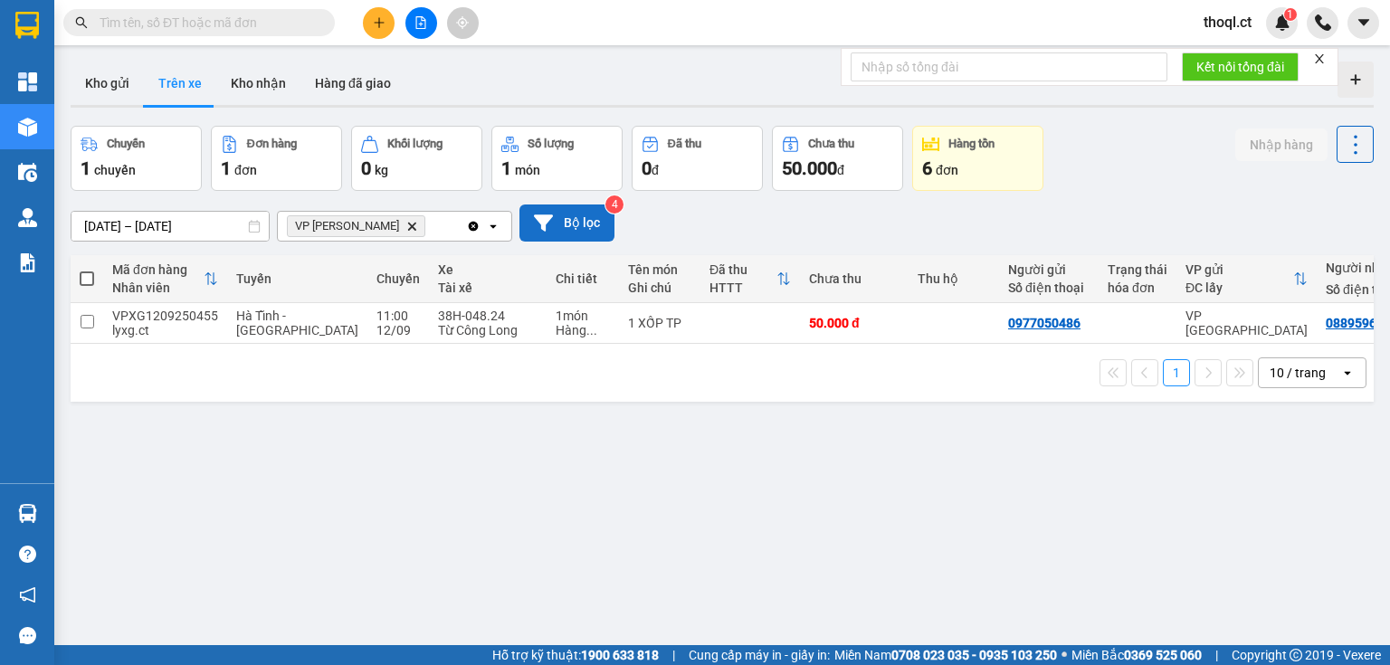
click at [587, 229] on button "Bộ lọc" at bounding box center [567, 223] width 95 height 37
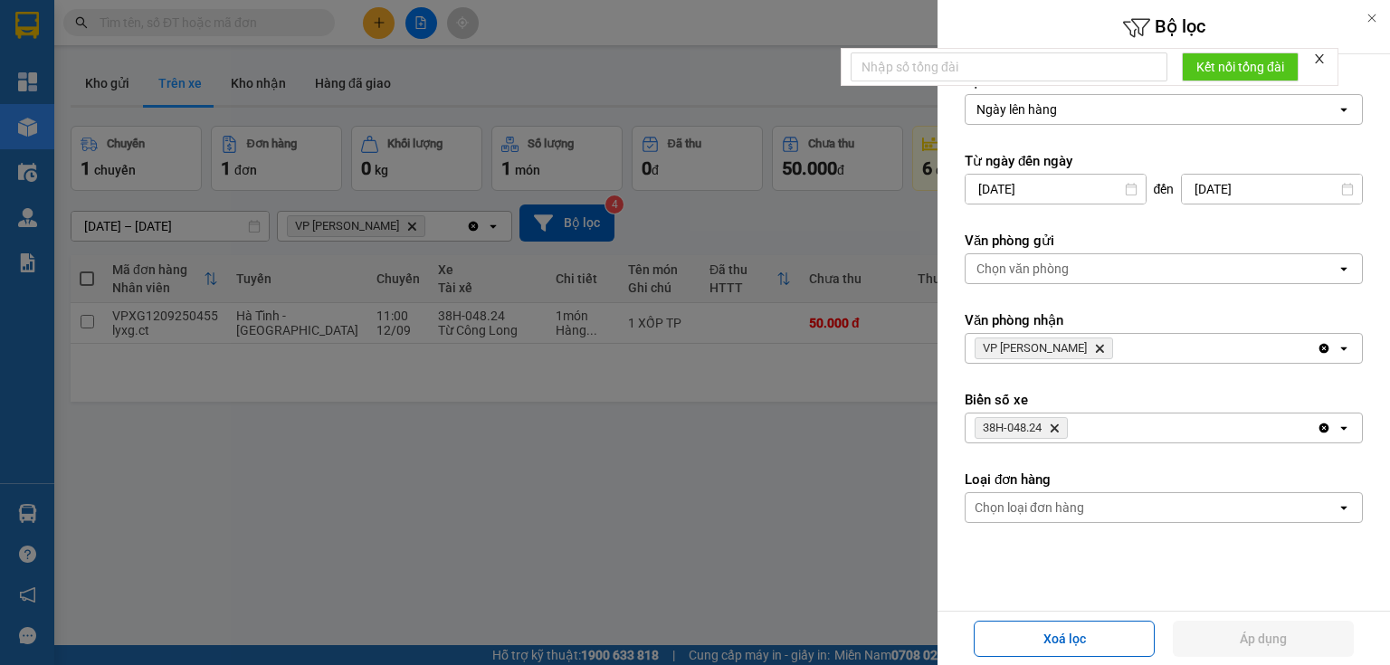
click at [634, 454] on div at bounding box center [695, 332] width 1390 height 665
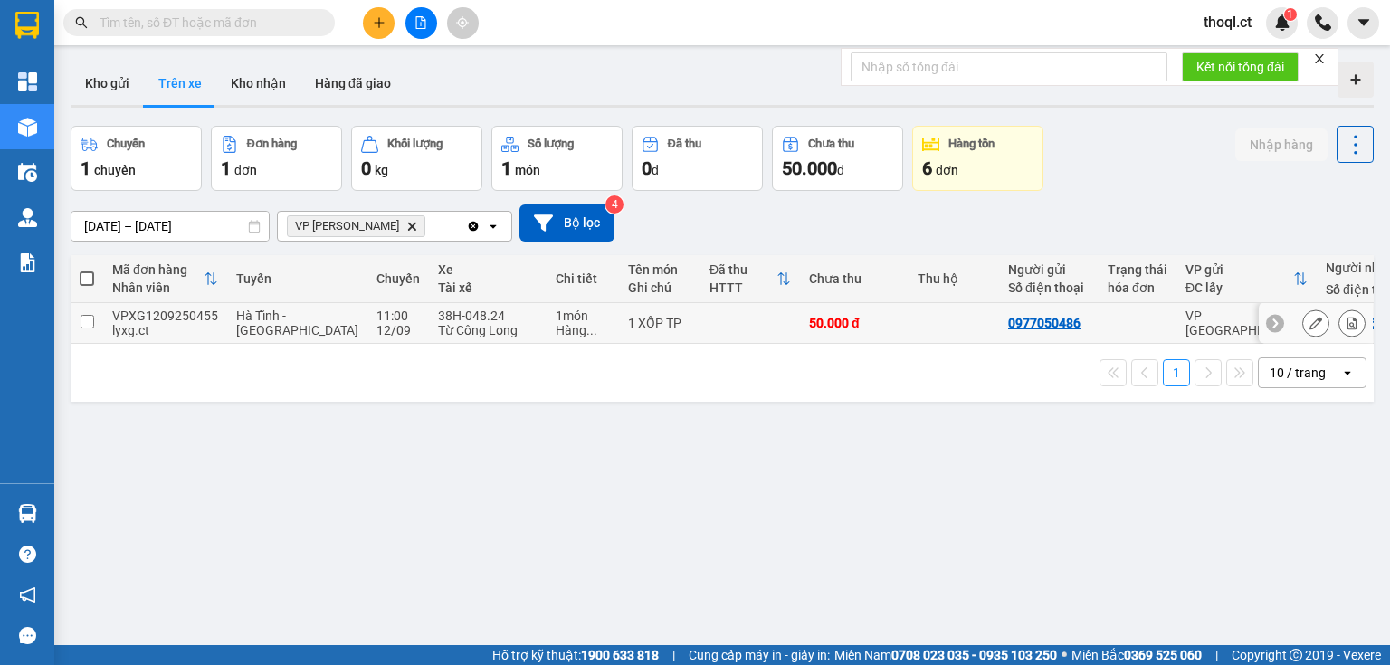
click at [84, 322] on input "checkbox" at bounding box center [88, 322] width 14 height 14
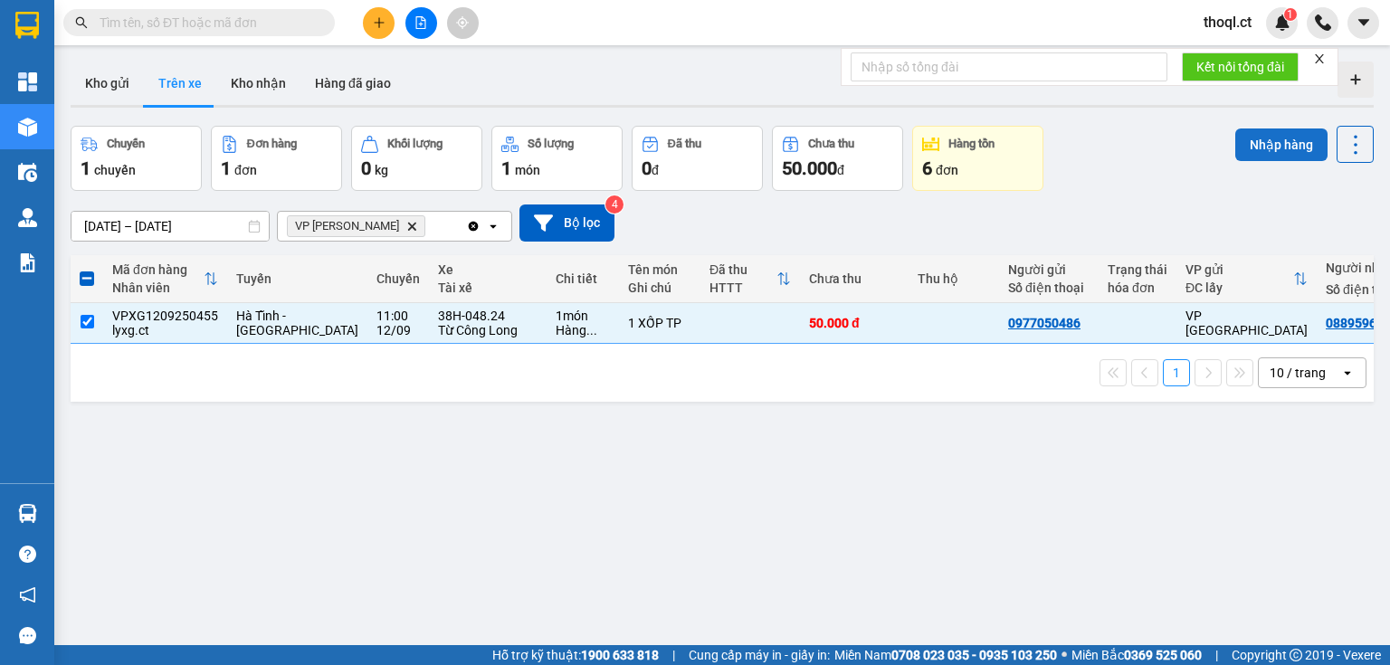
click at [1237, 142] on button "Nhập hàng" at bounding box center [1281, 145] width 92 height 33
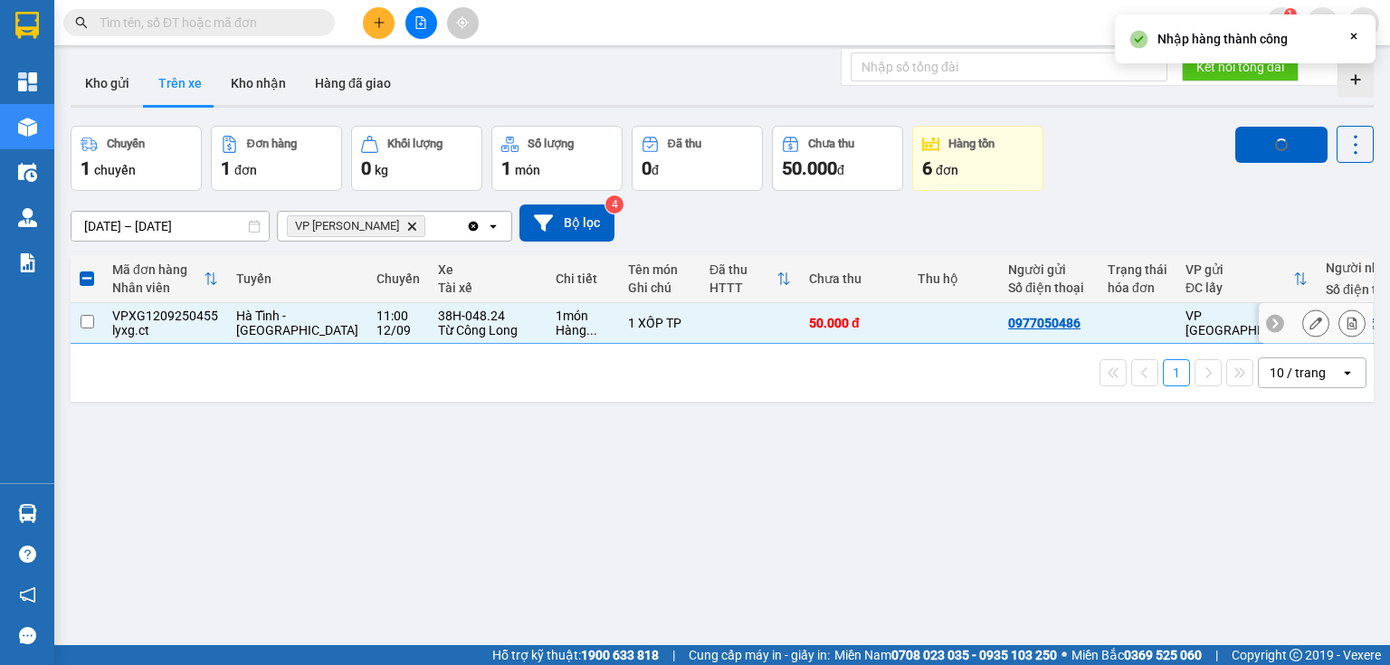
checkbox input "false"
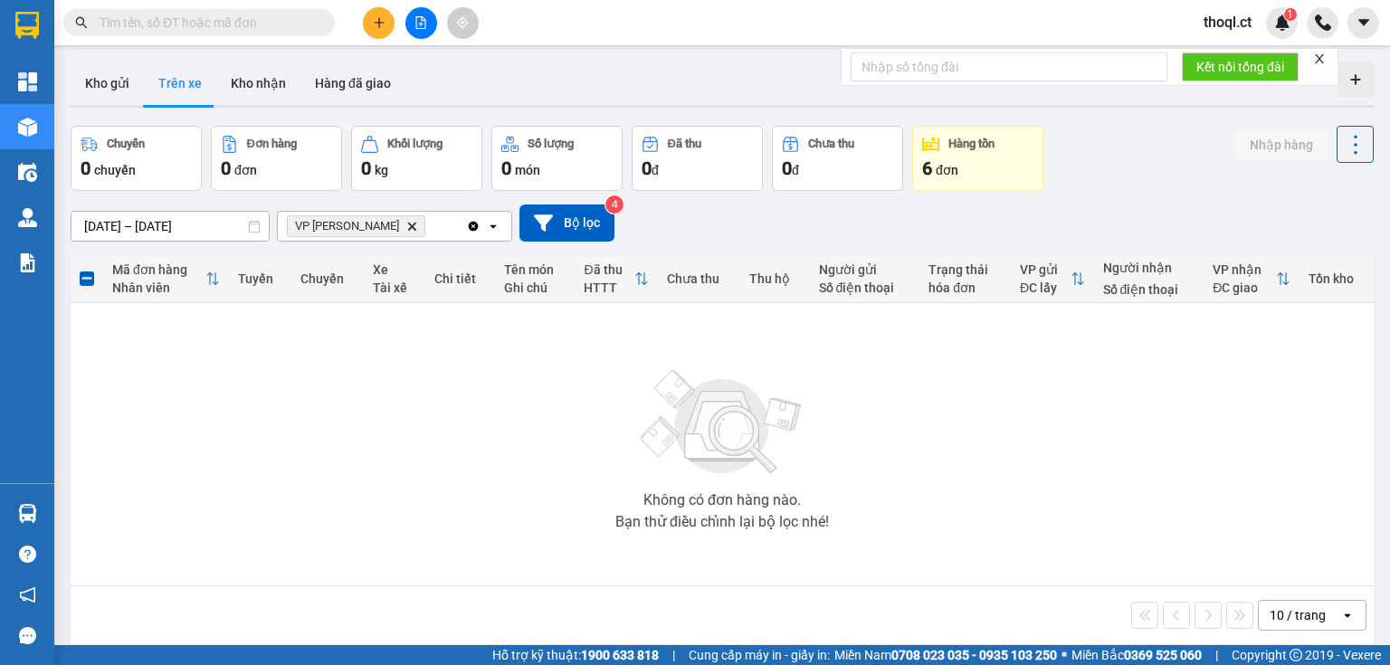
click at [189, 80] on button "Trên xe" at bounding box center [180, 83] width 72 height 43
click at [181, 83] on button "Trên xe" at bounding box center [180, 83] width 72 height 43
click at [408, 226] on icon "VP Hoàng Liệt, close by backspace" at bounding box center [412, 226] width 8 height 8
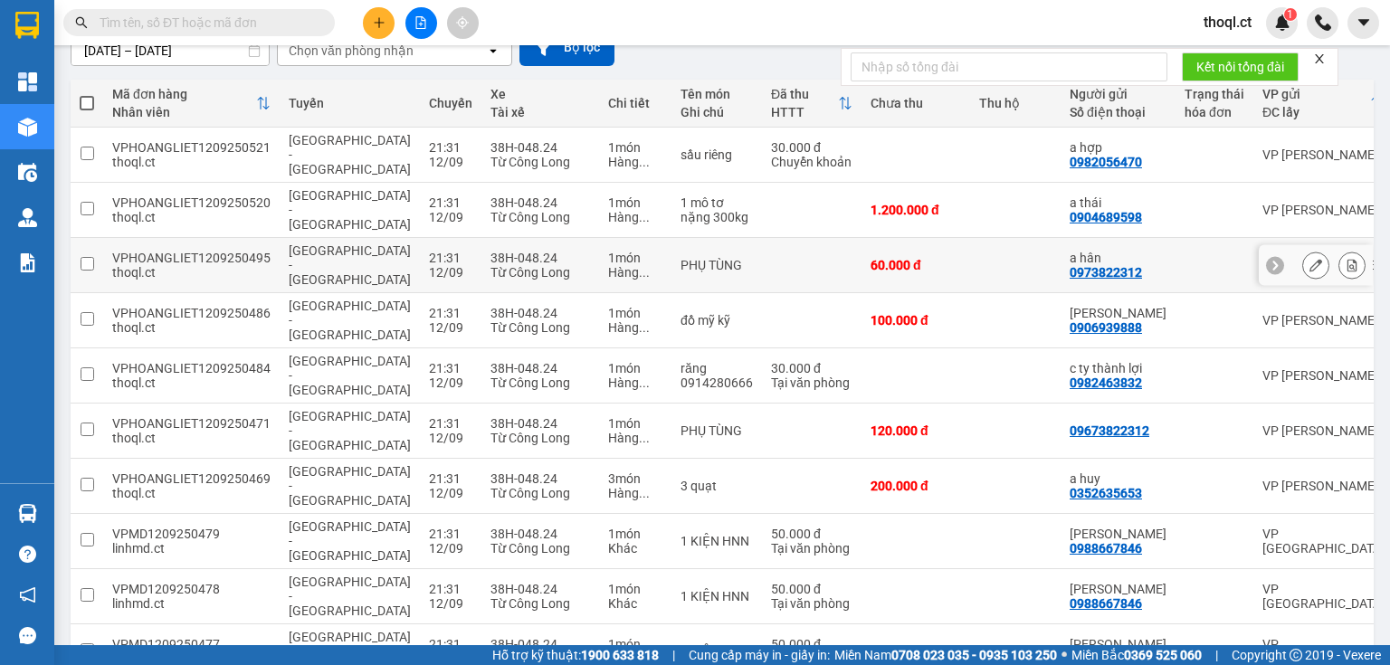
scroll to position [186, 0]
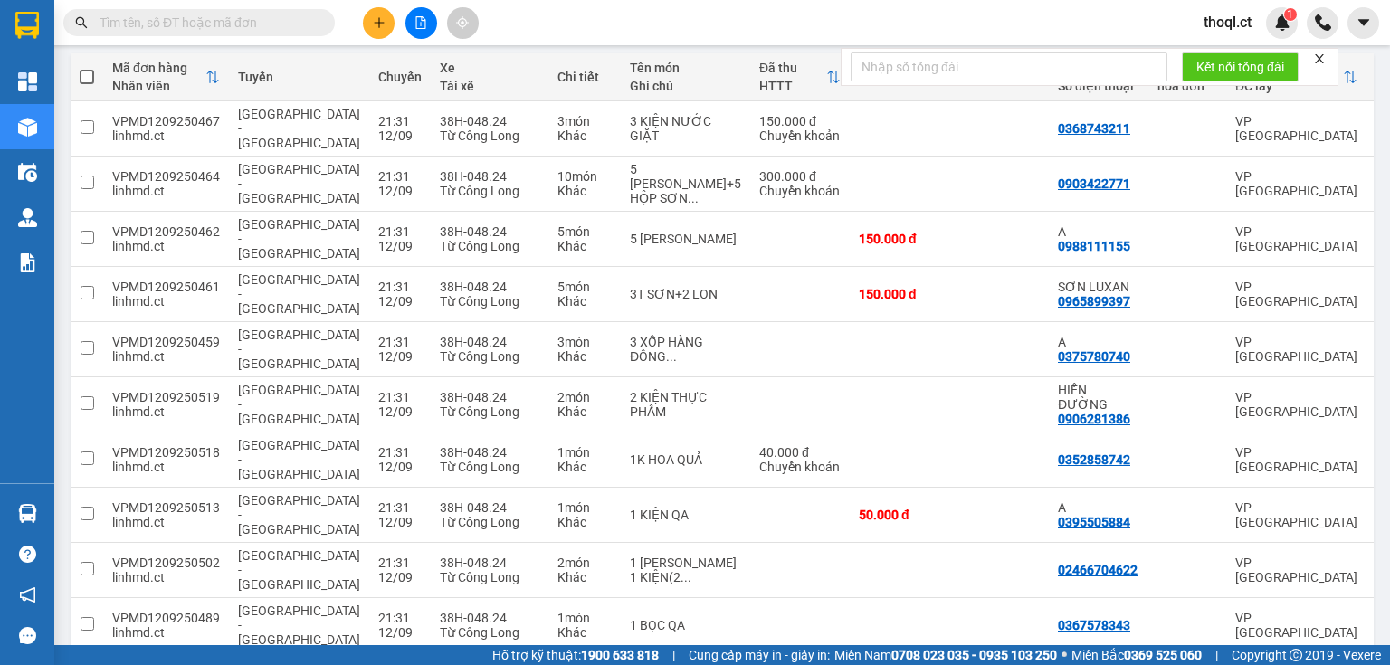
scroll to position [215, 0]
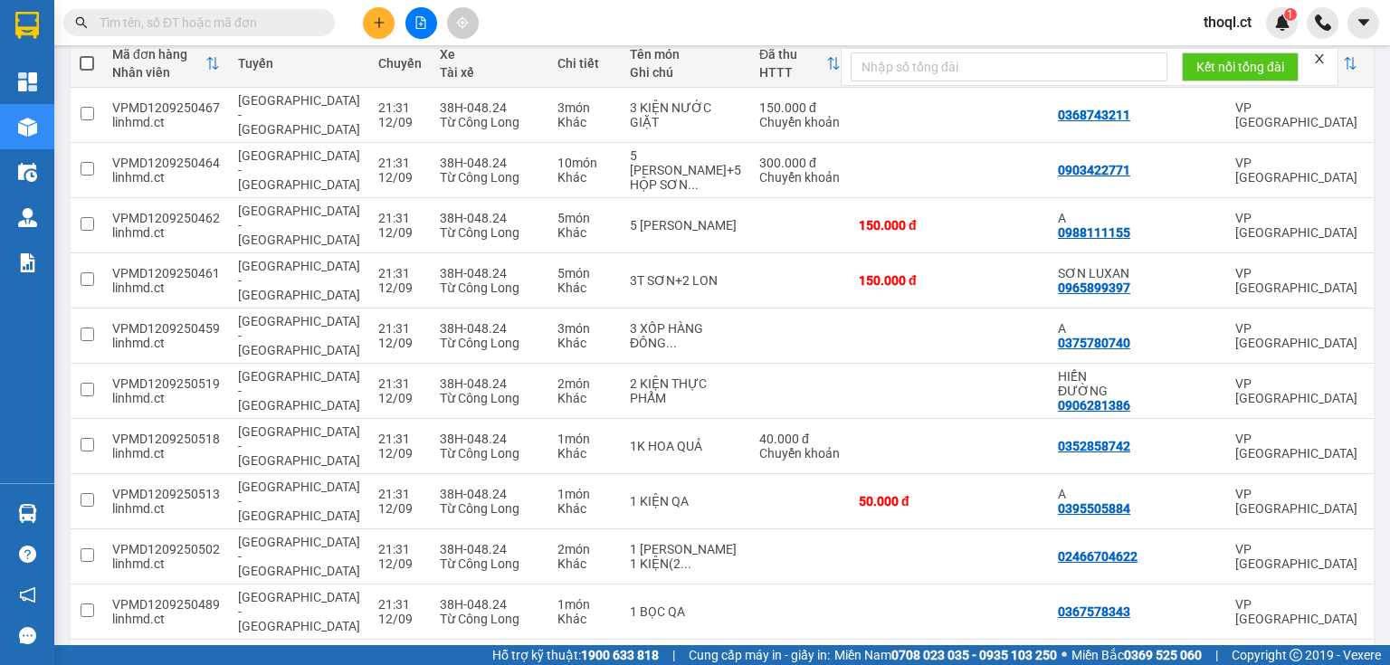
click at [1163, 655] on button "3" at bounding box center [1176, 668] width 27 height 27
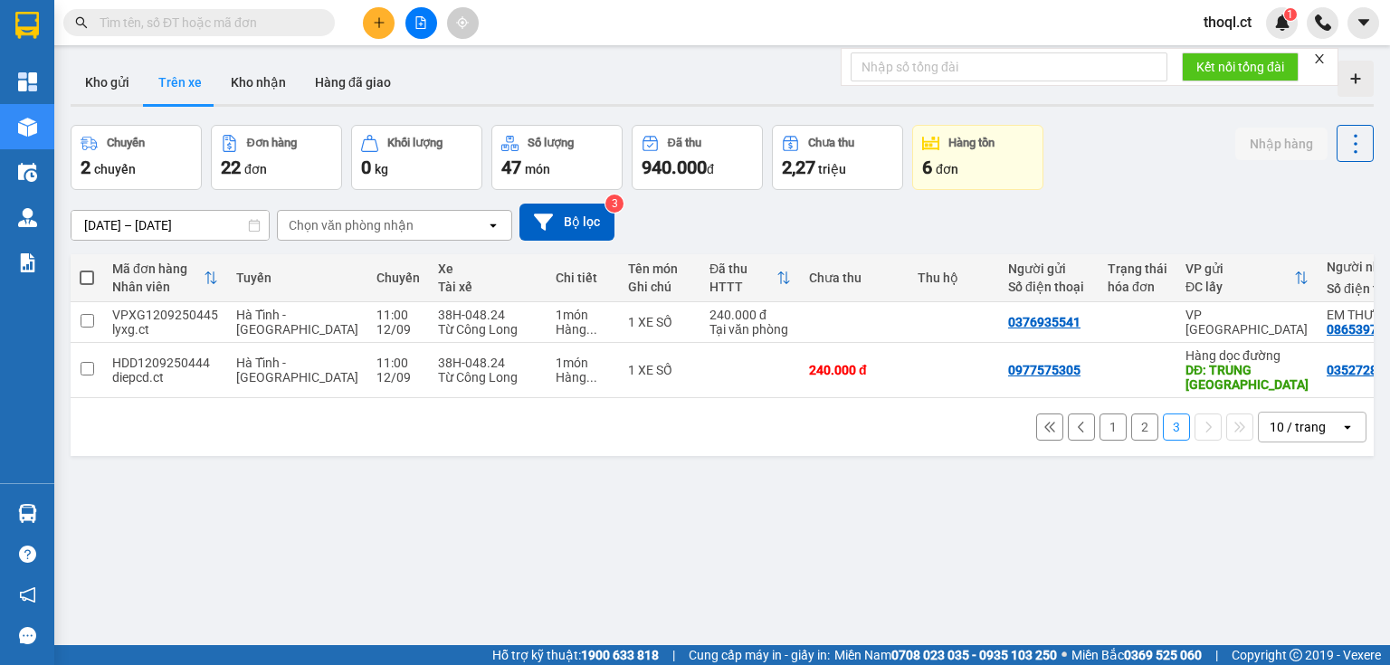
scroll to position [0, 0]
